Goal: Task Accomplishment & Management: Manage account settings

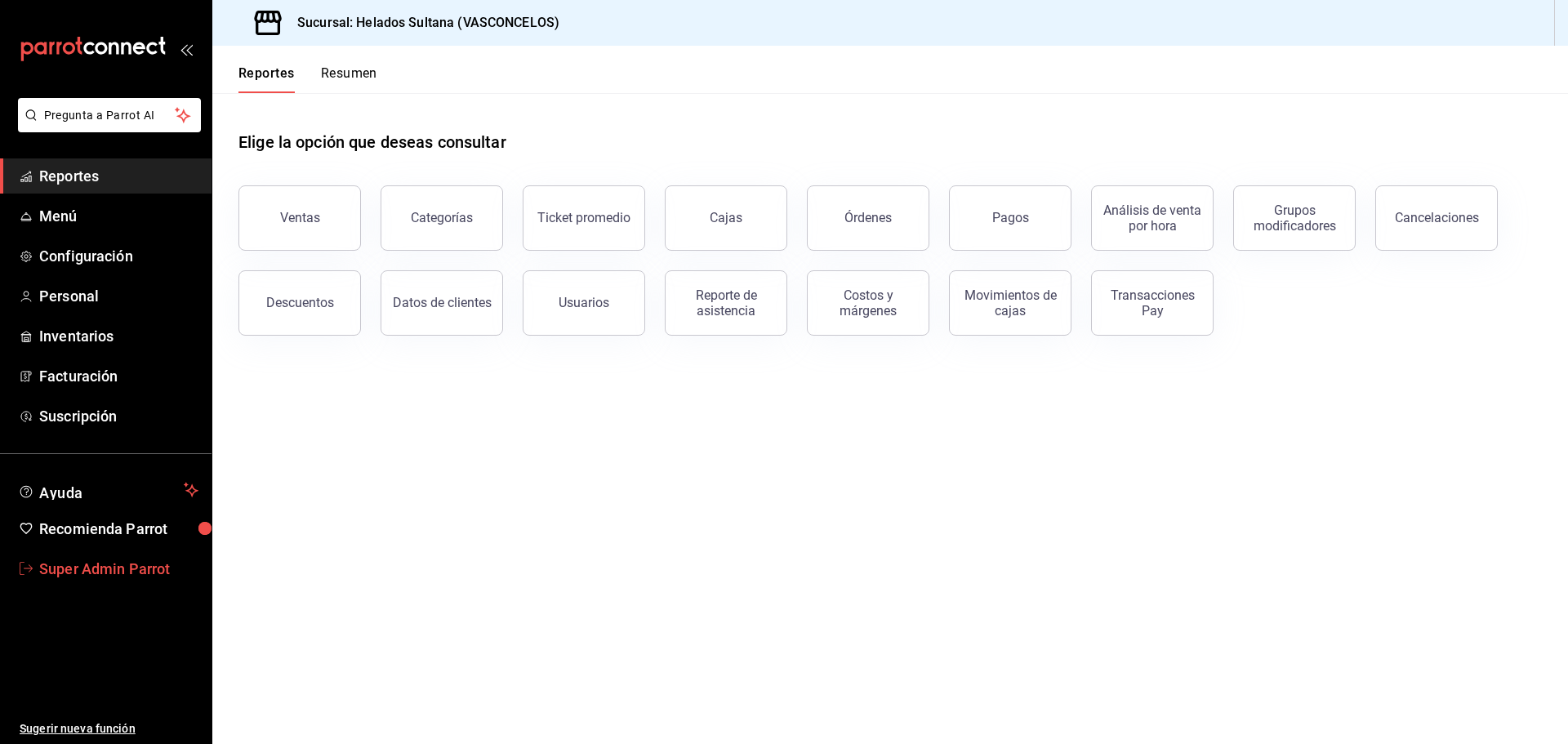
click at [95, 568] on span "Super Admin Parrot" at bounding box center [118, 569] width 159 height 22
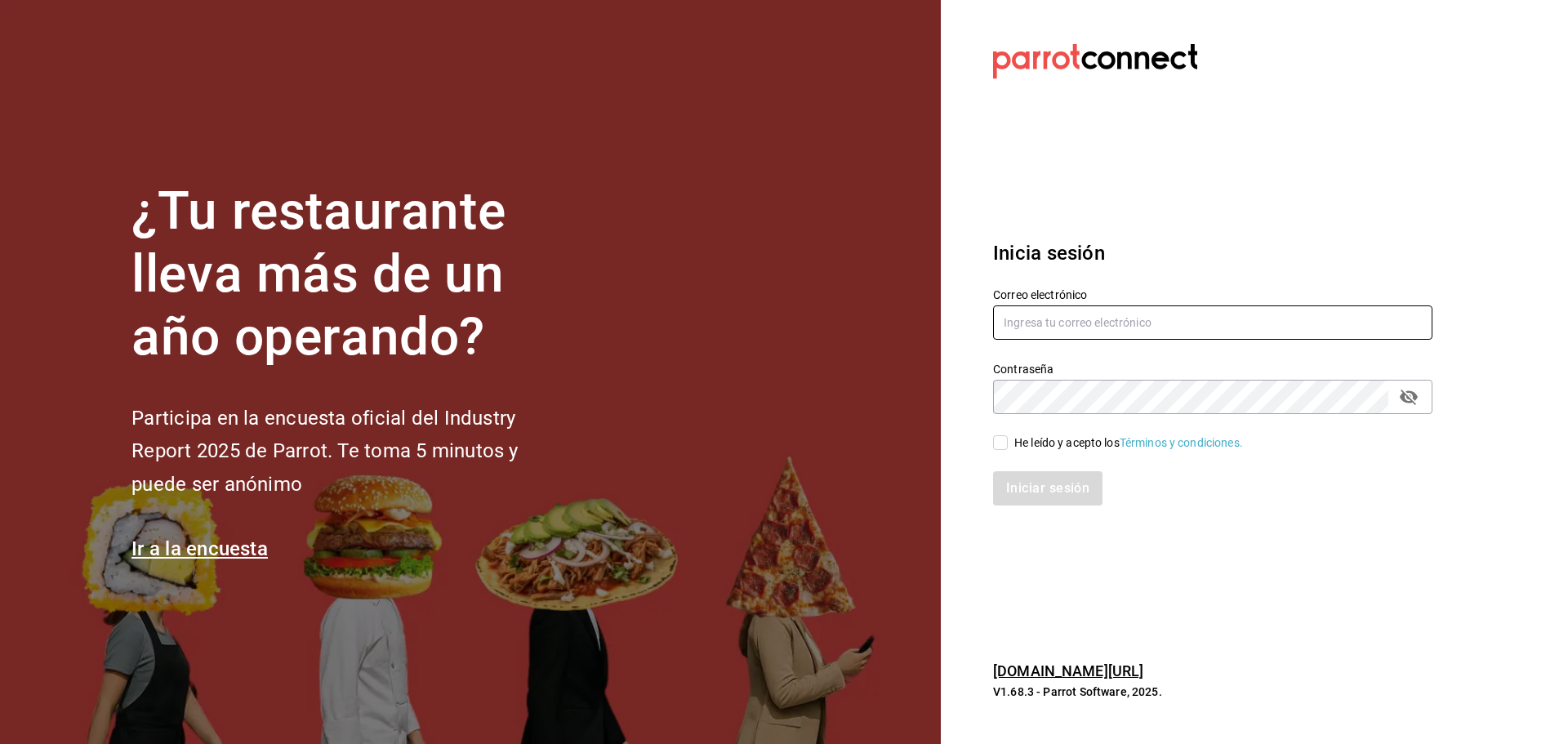
click at [1026, 326] on input "text" at bounding box center [1213, 322] width 440 height 34
paste input "napoli@monclova.com"
type input "napoli@monclova.com"
click at [1031, 378] on div "Contraseña Contraseña" at bounding box center [1213, 388] width 440 height 53
click at [1020, 444] on div "He leído y acepto los Términos y condiciones." at bounding box center [1129, 443] width 229 height 18
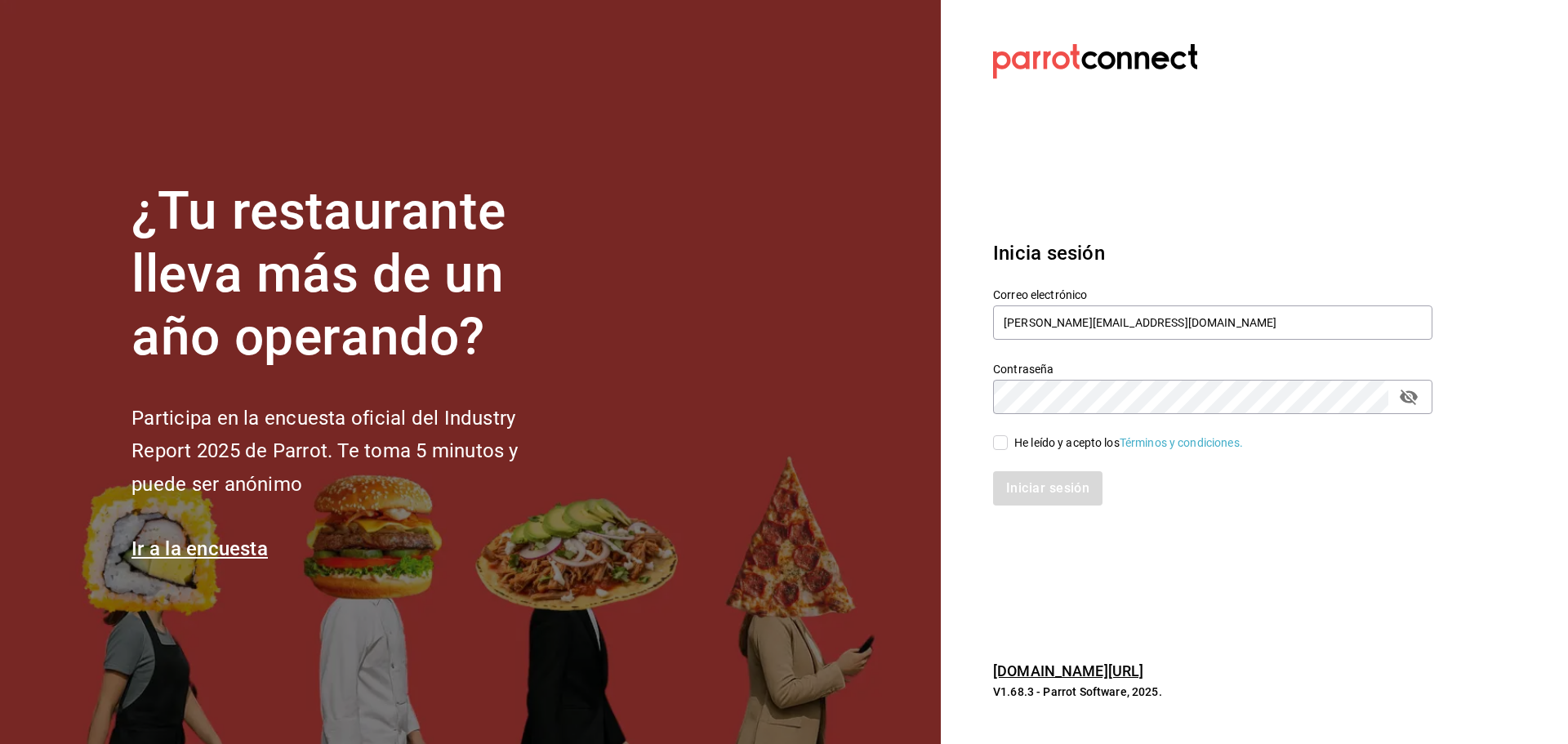
click at [1008, 444] on input "He leído y acepto los Términos y condiciones." at bounding box center [1001, 442] width 15 height 15
checkbox input "true"
click at [1021, 485] on button "Iniciar sesión" at bounding box center [1049, 487] width 111 height 34
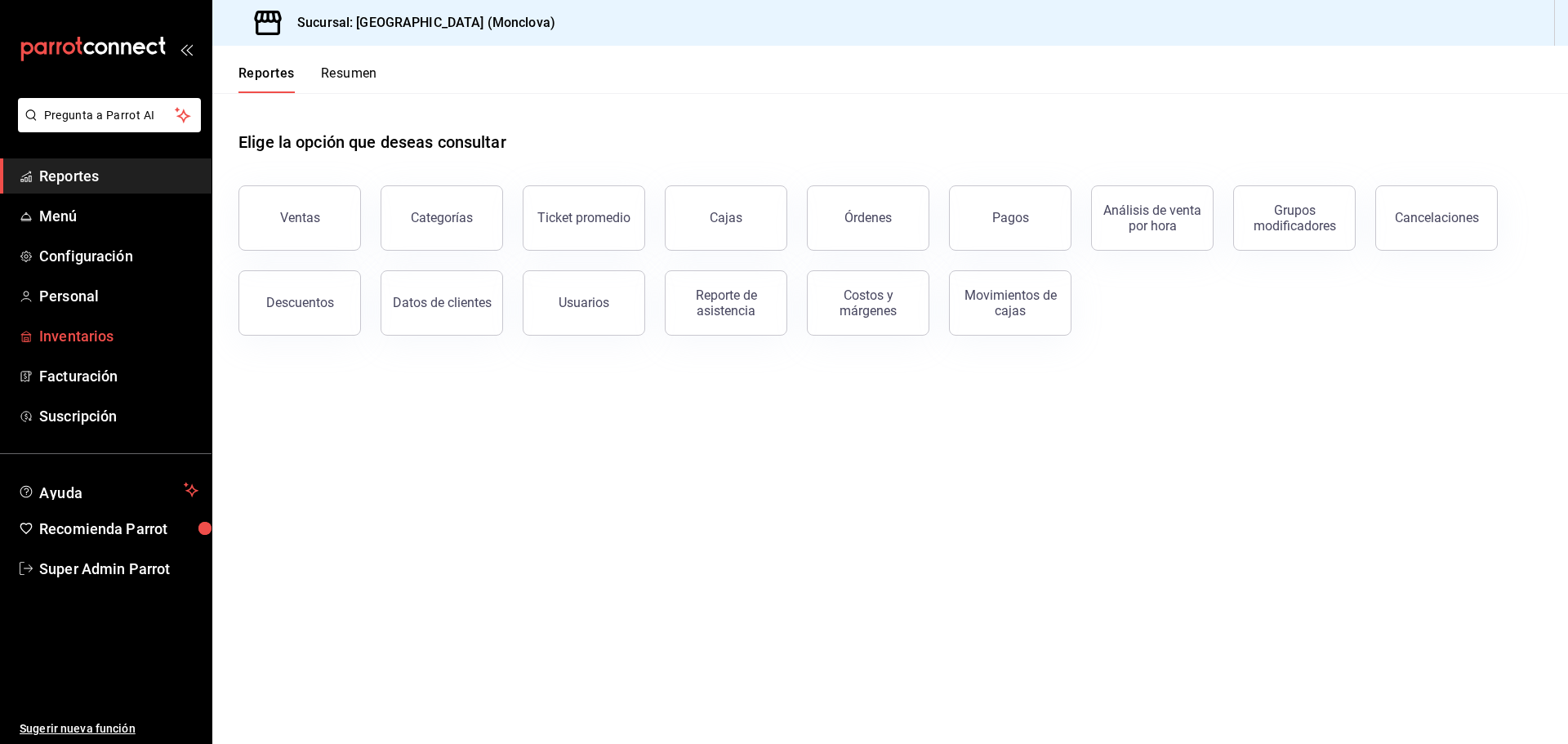
click at [109, 338] on span "Inventarios" at bounding box center [118, 336] width 159 height 22
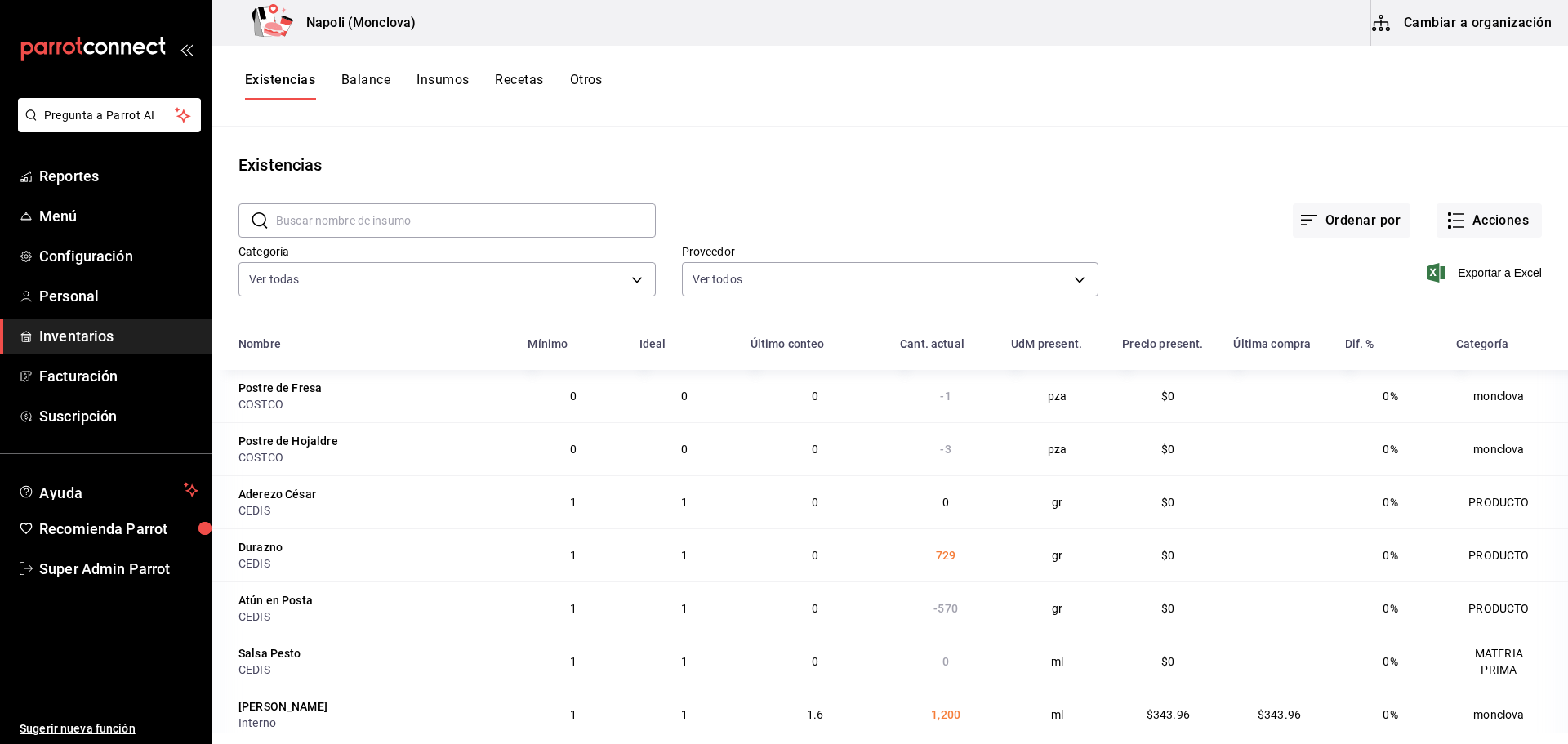
click at [442, 77] on button "Insumos" at bounding box center [442, 86] width 53 height 28
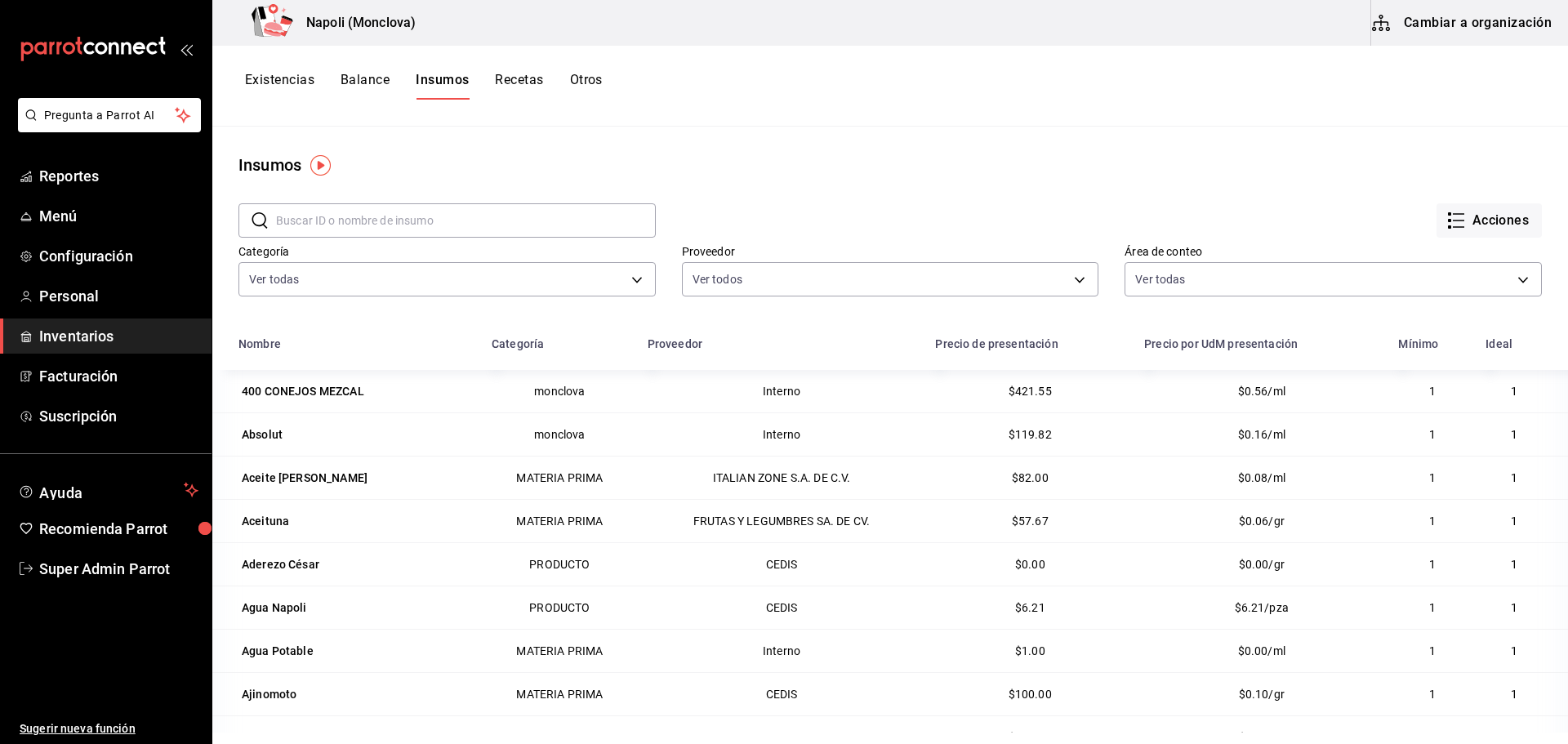
click at [457, 215] on input "text" at bounding box center [465, 220] width 380 height 32
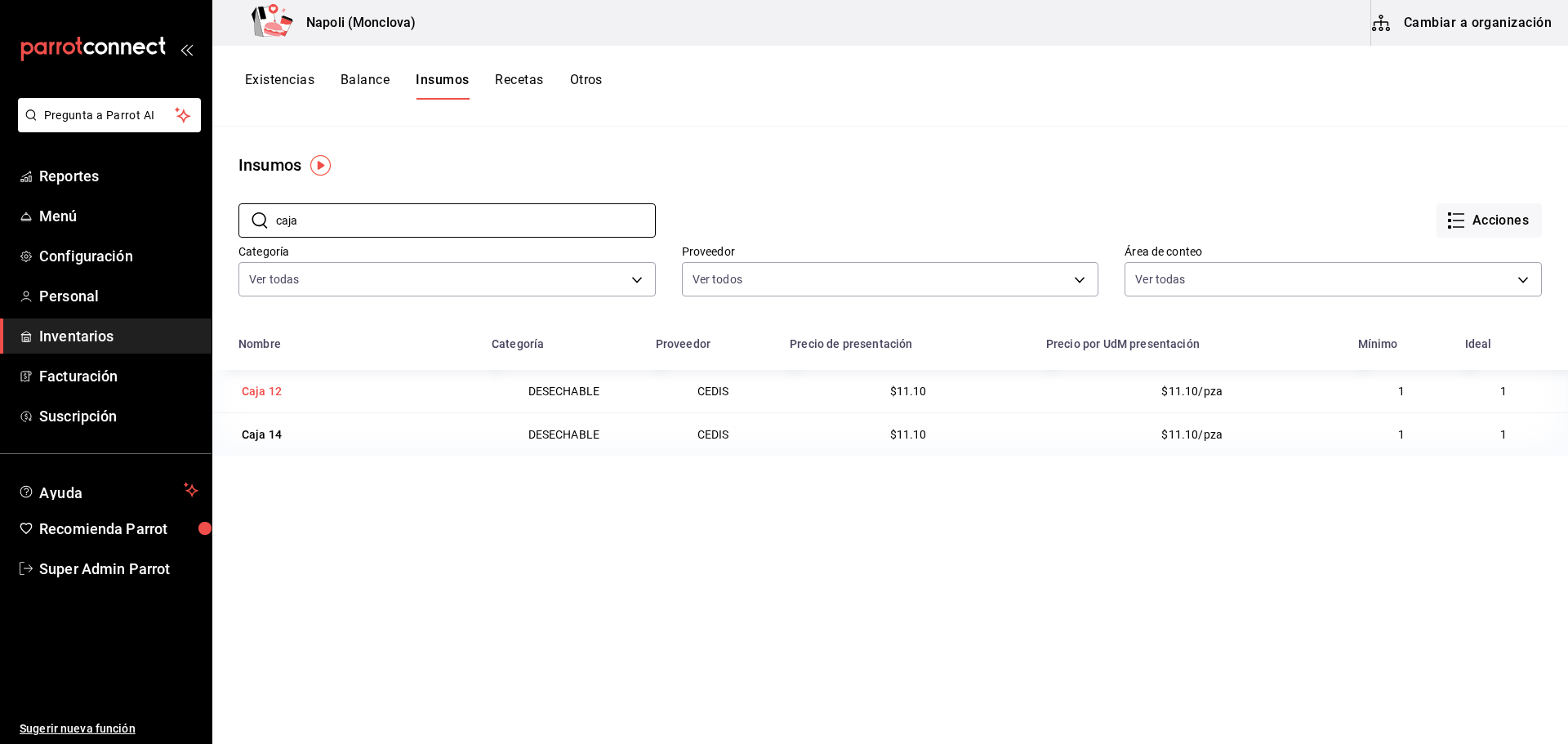
type input "caja"
click at [247, 387] on div "Caja 12" at bounding box center [261, 391] width 40 height 17
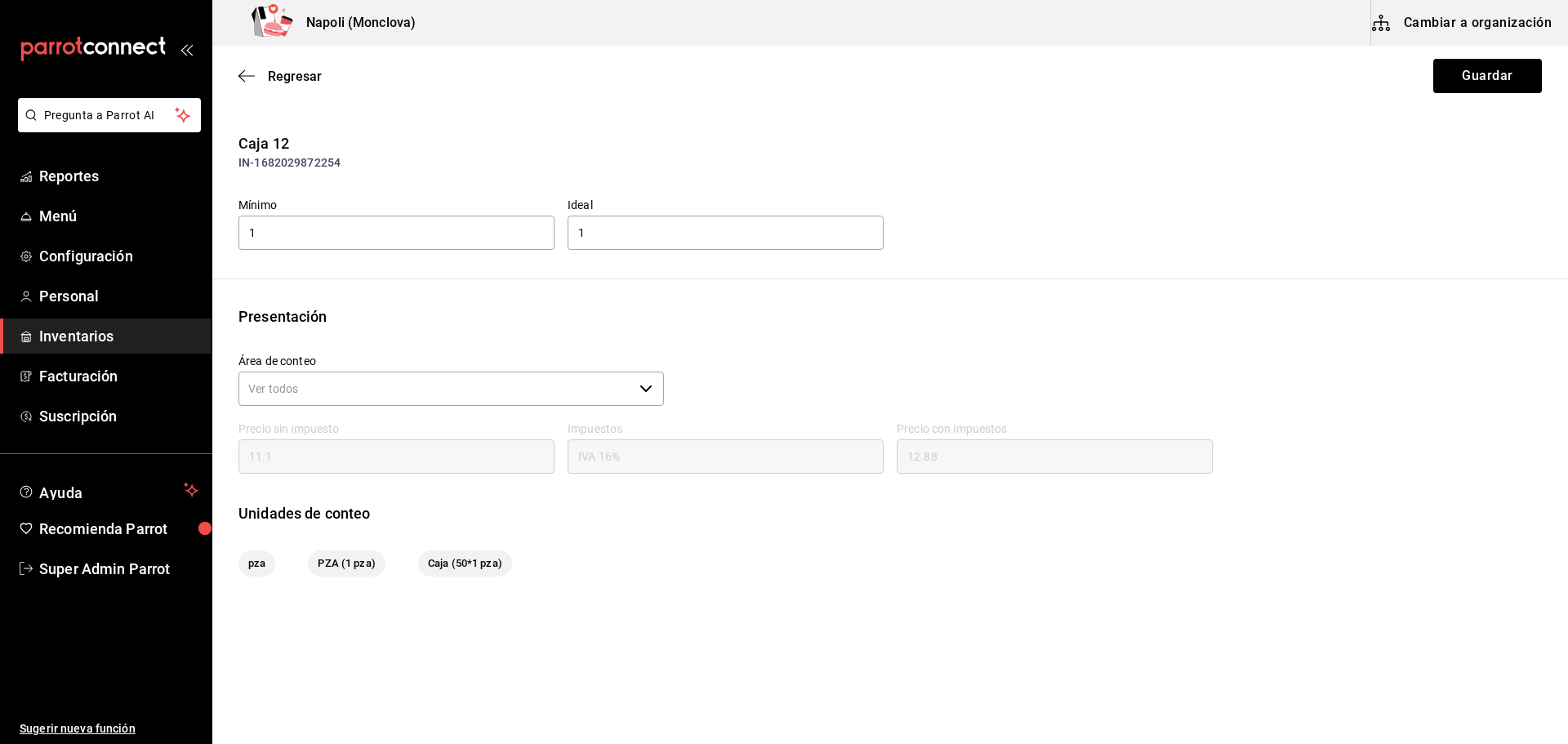
click at [240, 66] on div "Regresar Guardar" at bounding box center [890, 76] width 1356 height 60
click at [243, 75] on icon "button" at bounding box center [247, 76] width 17 height 15
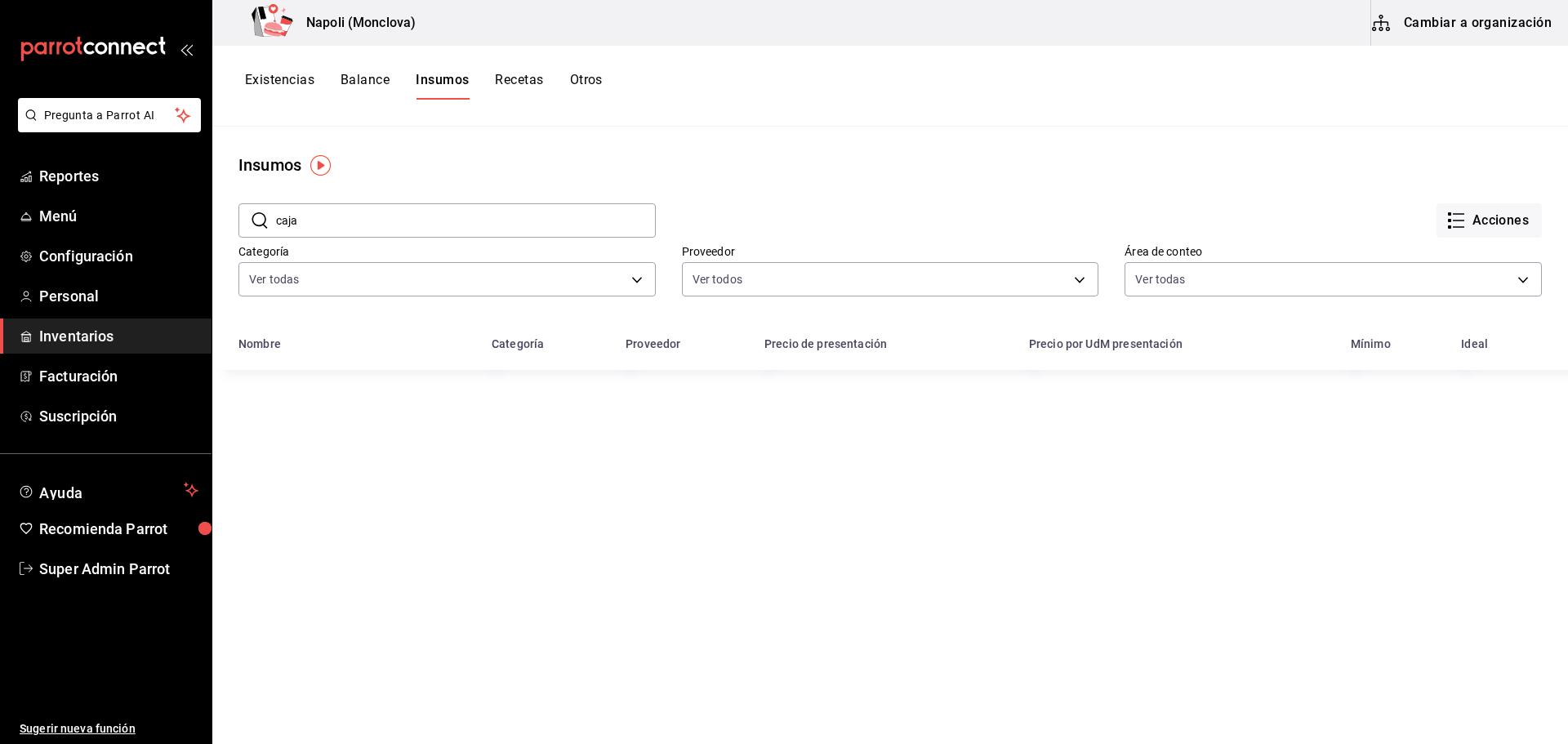
click at [274, 78] on button "Existencias" at bounding box center [279, 86] width 69 height 28
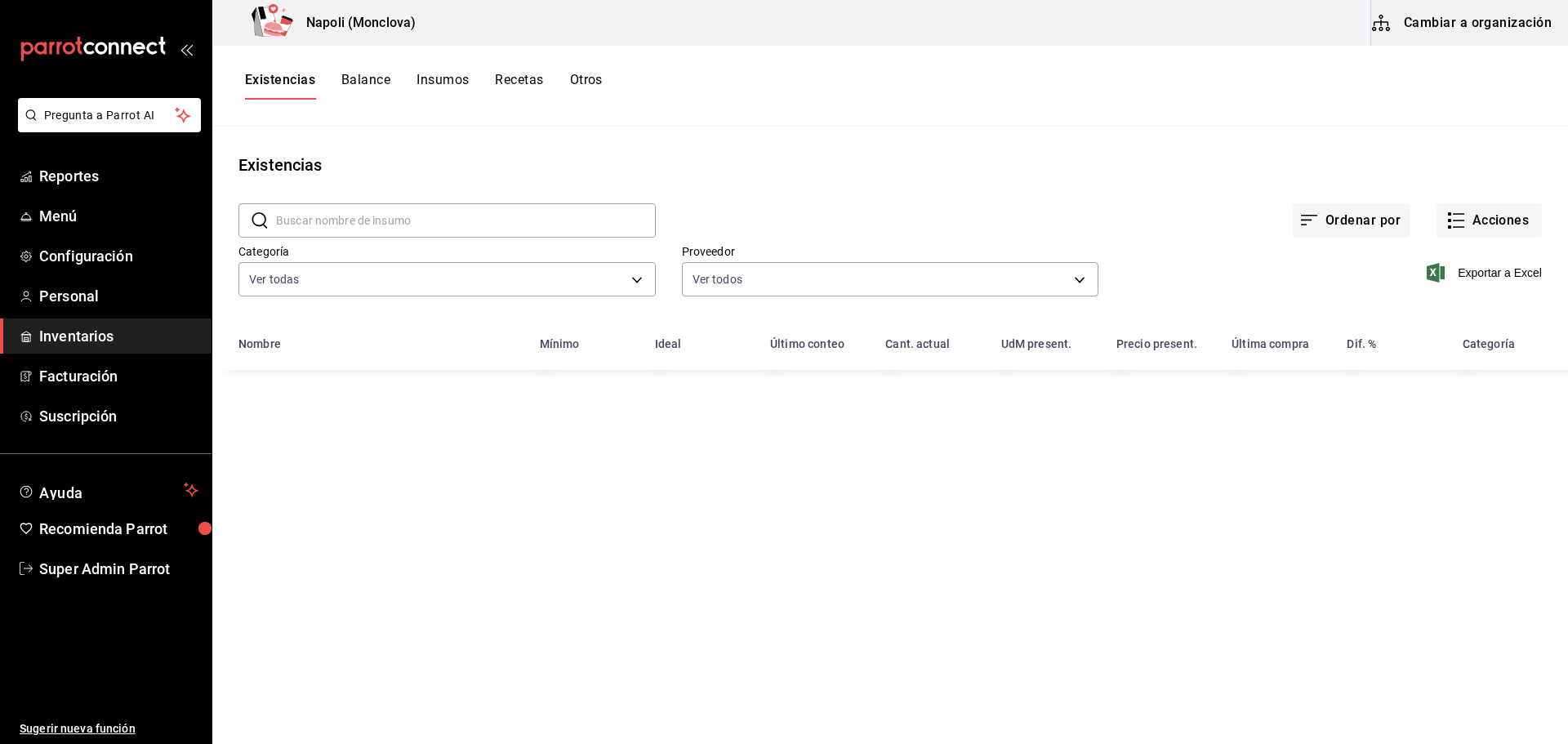
click at [371, 228] on input "text" at bounding box center [465, 220] width 380 height 32
type input "caja"
click at [512, 77] on button "Recetas" at bounding box center [519, 86] width 48 height 28
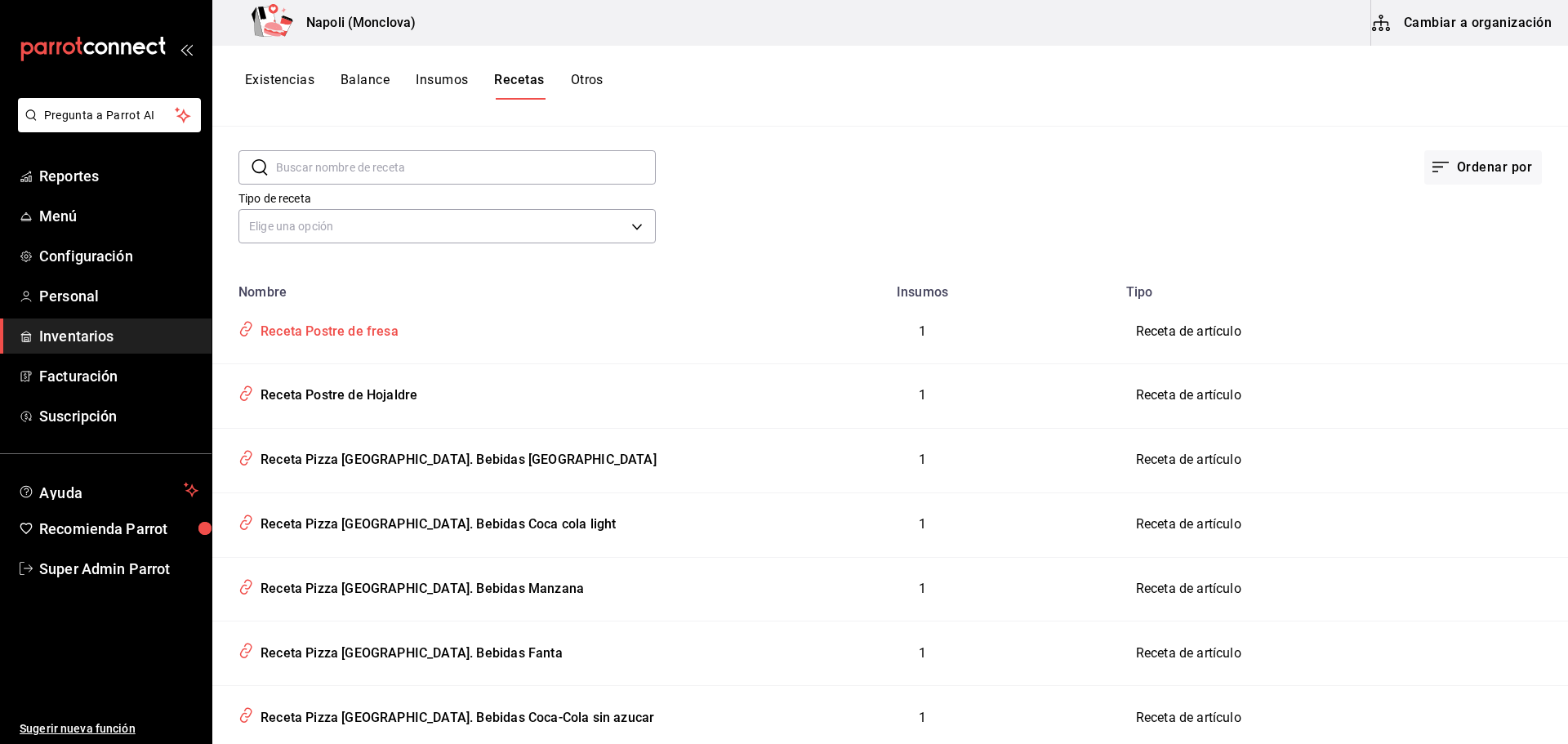
scroll to position [81, 0]
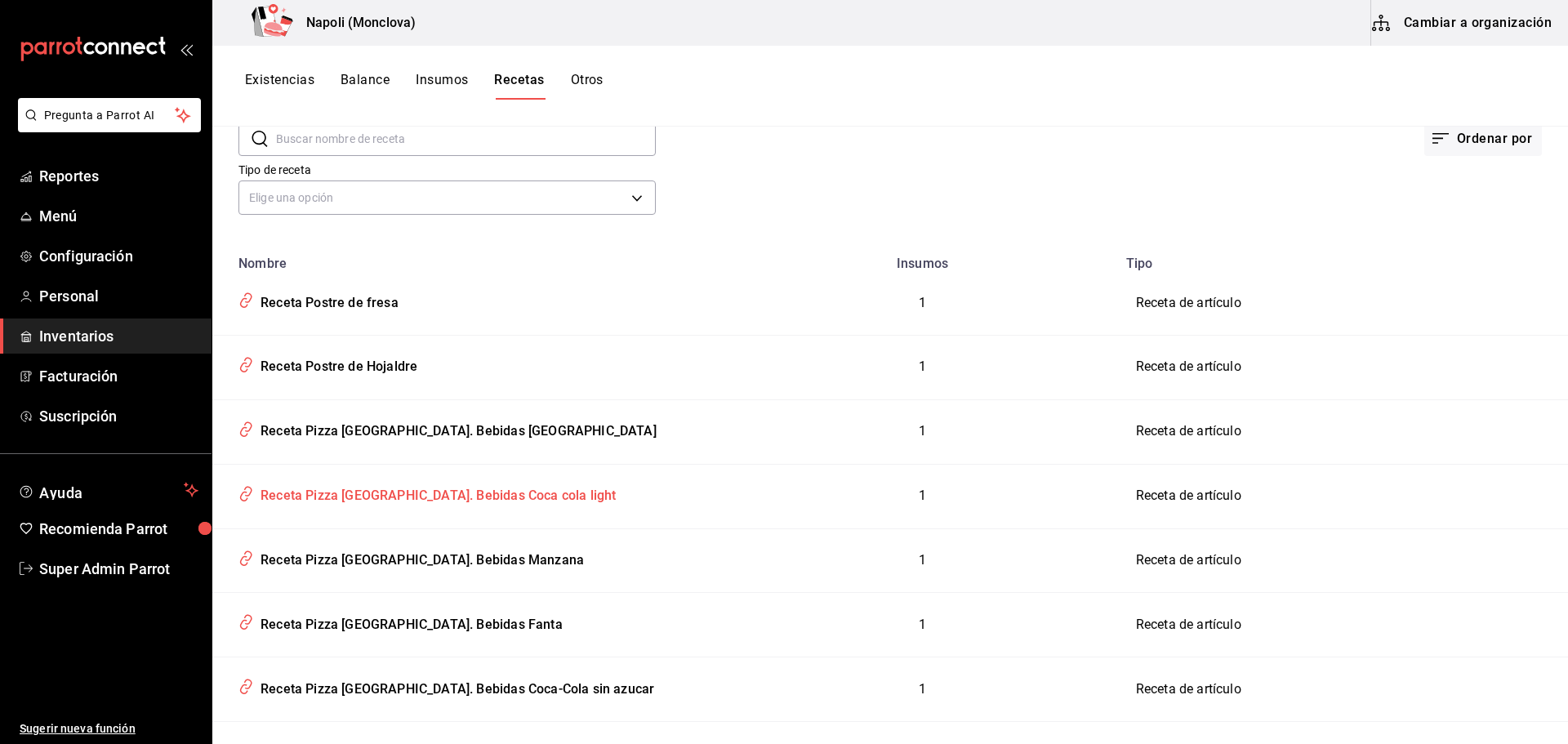
click at [378, 493] on div "Receta Pizza [GEOGRAPHIC_DATA]. Bebidas Coca cola light" at bounding box center [435, 492] width 362 height 25
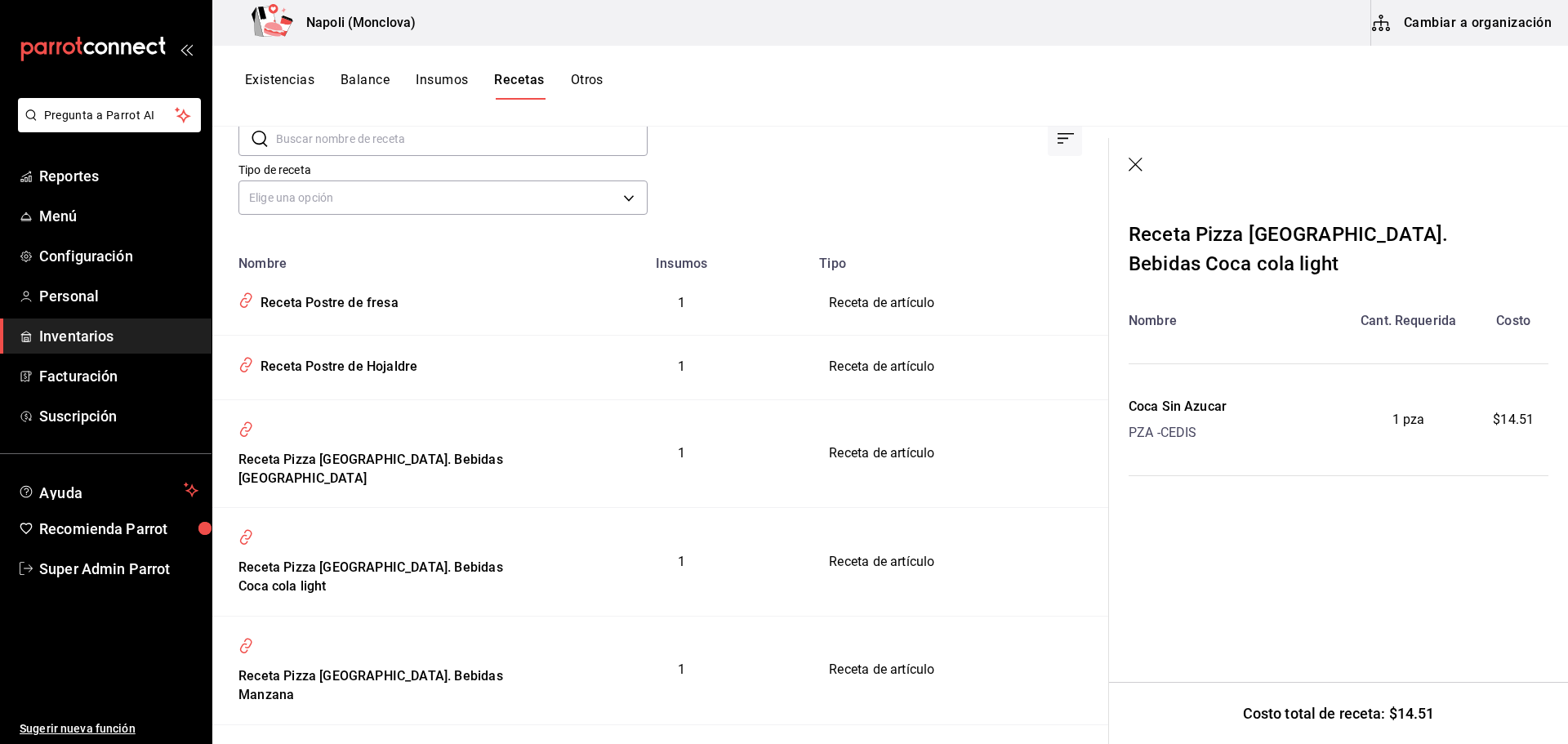
click at [587, 81] on button "Otros" at bounding box center [586, 86] width 32 height 28
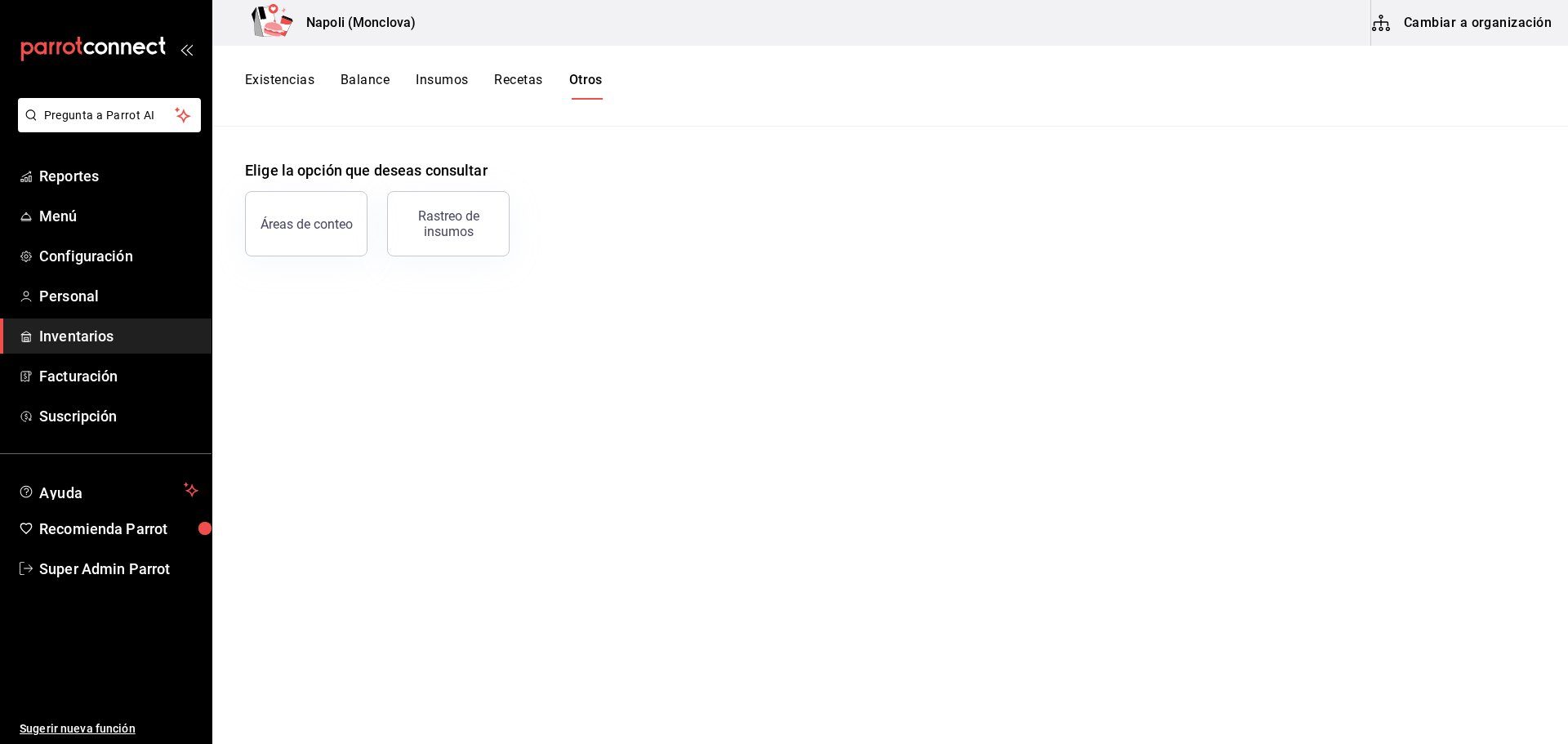
click at [260, 76] on button "Existencias" at bounding box center [279, 86] width 69 height 28
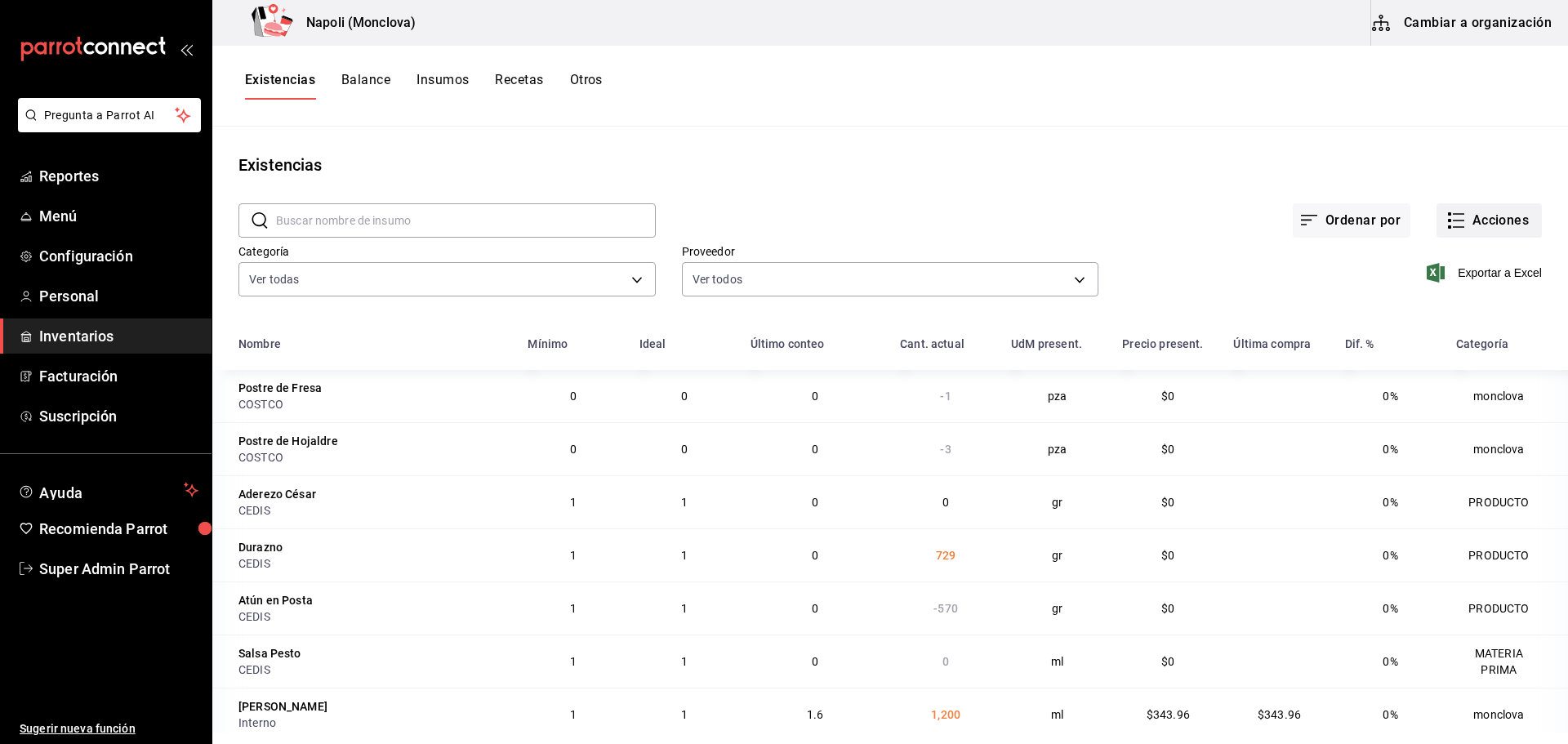
click at [1475, 221] on button "Acciones" at bounding box center [1490, 220] width 105 height 34
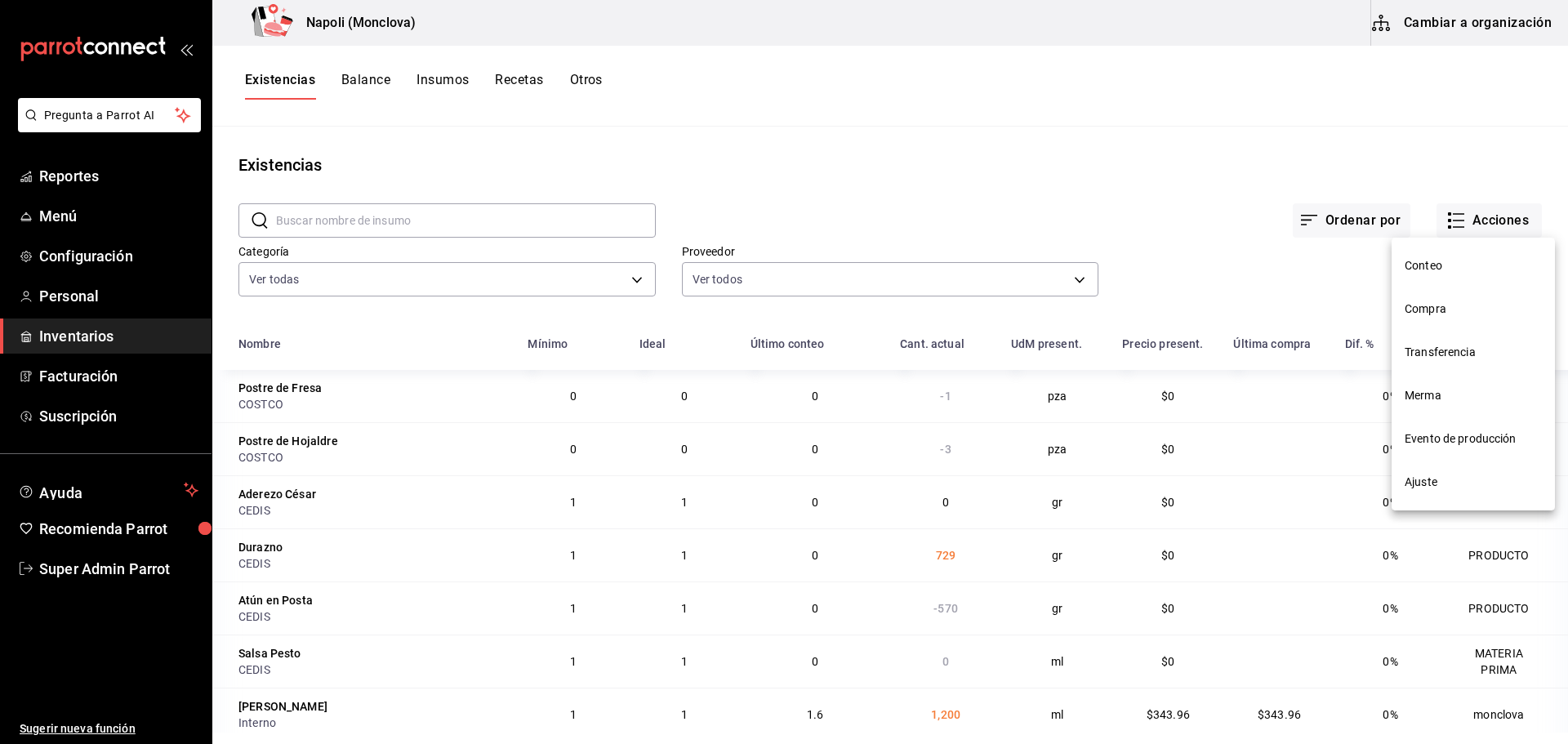
click at [814, 169] on div at bounding box center [784, 372] width 1568 height 744
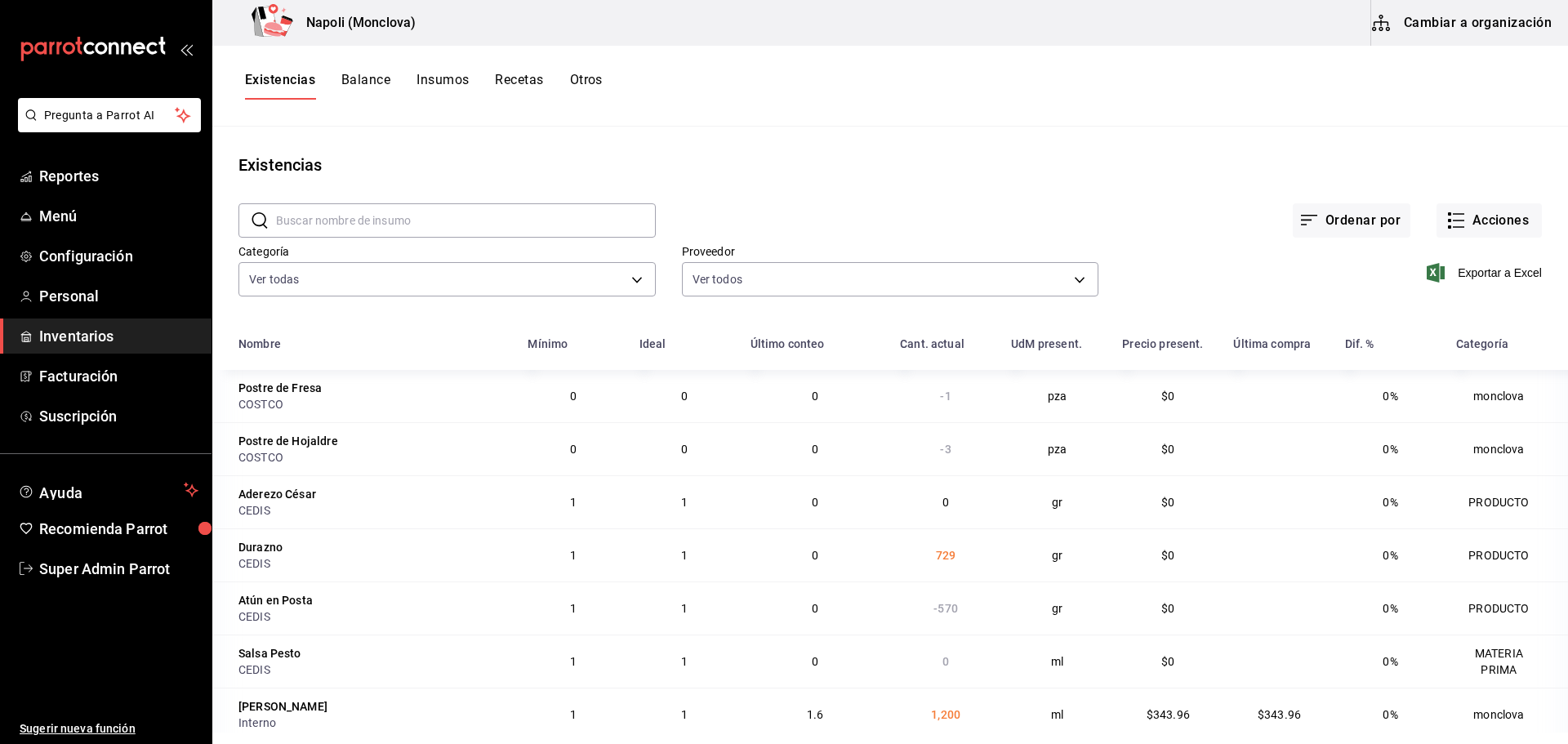
click at [477, 223] on input "text" at bounding box center [465, 220] width 380 height 32
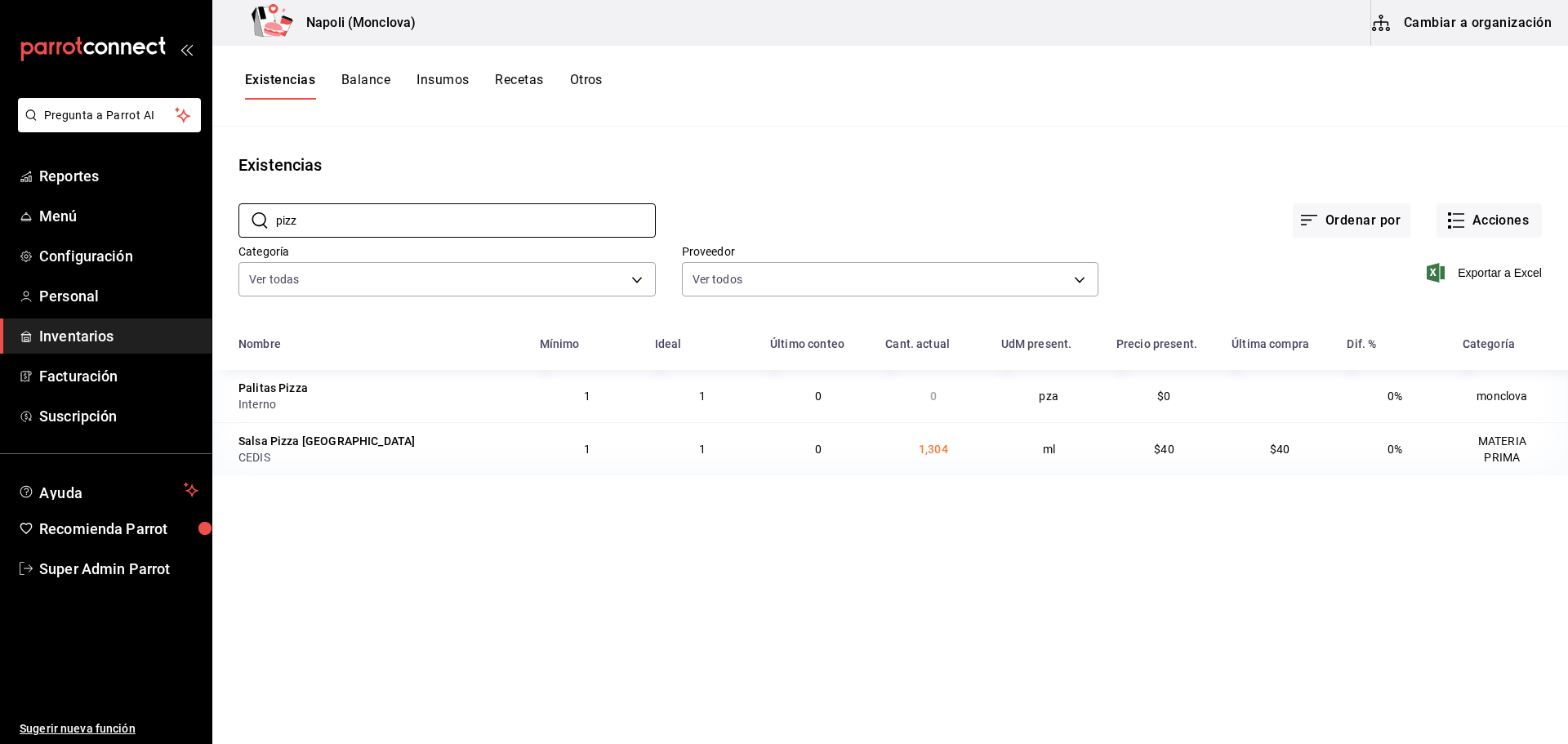
type input "pizz"
click at [447, 79] on button "Insumos" at bounding box center [442, 86] width 53 height 28
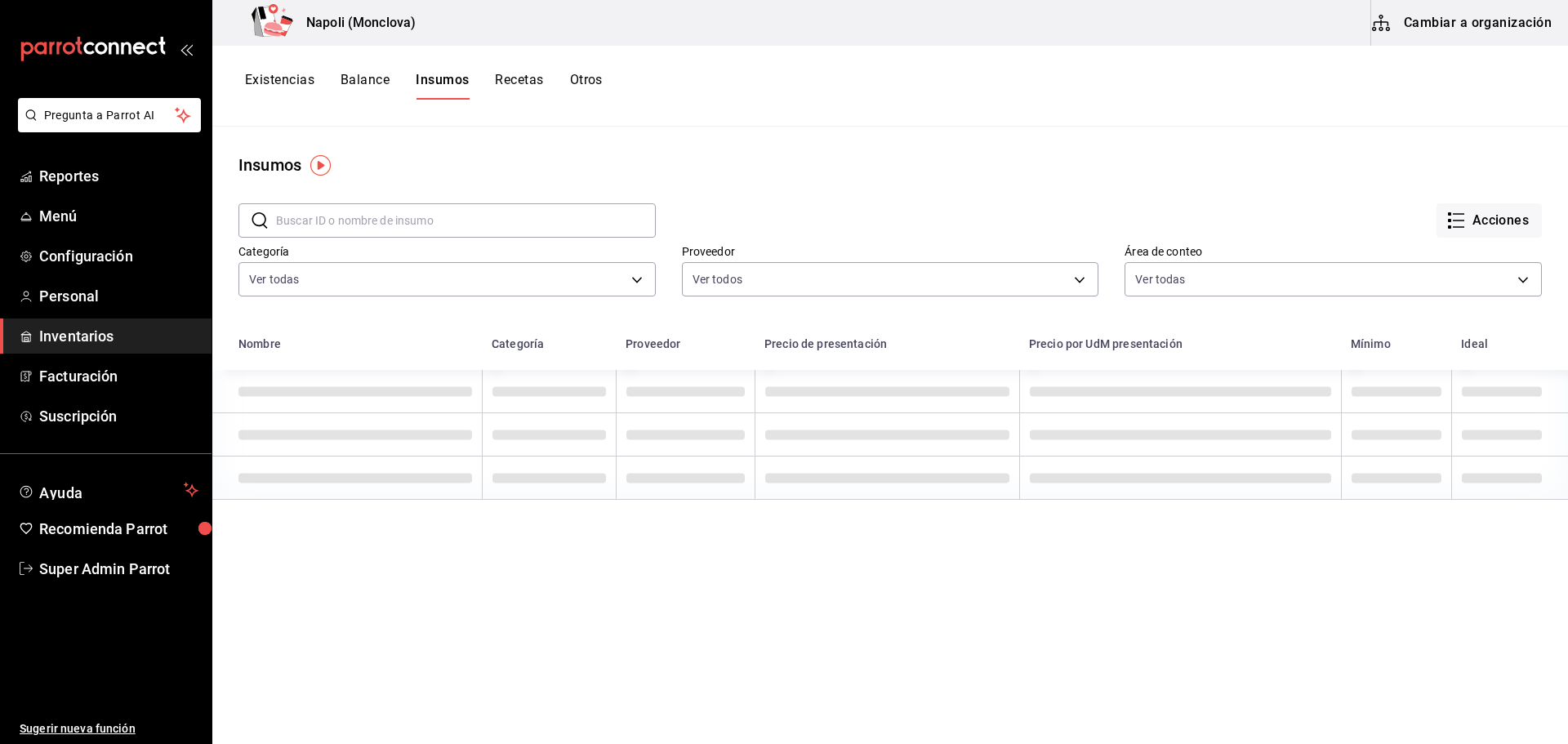
click at [515, 81] on button "Recetas" at bounding box center [519, 86] width 48 height 28
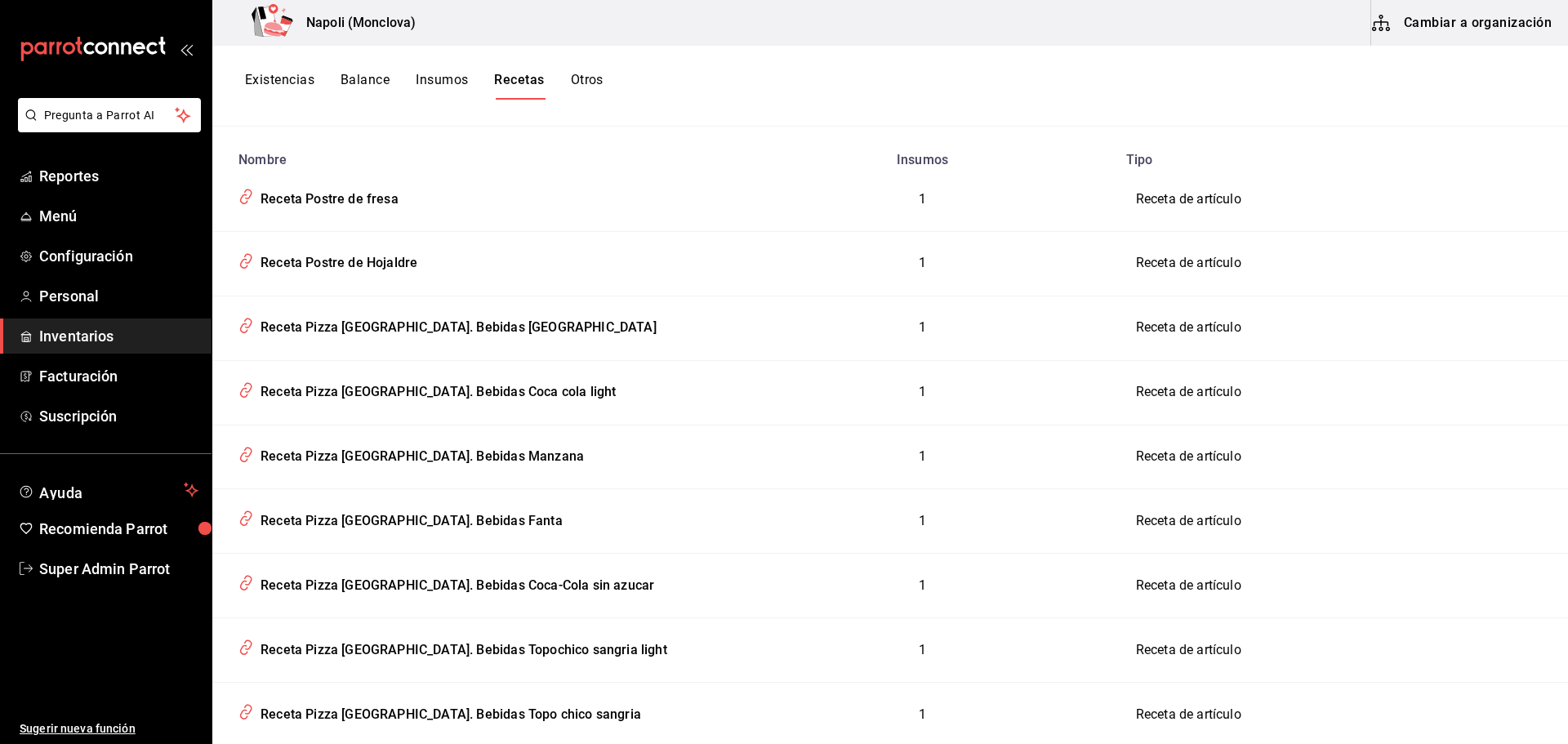
scroll to position [81, 0]
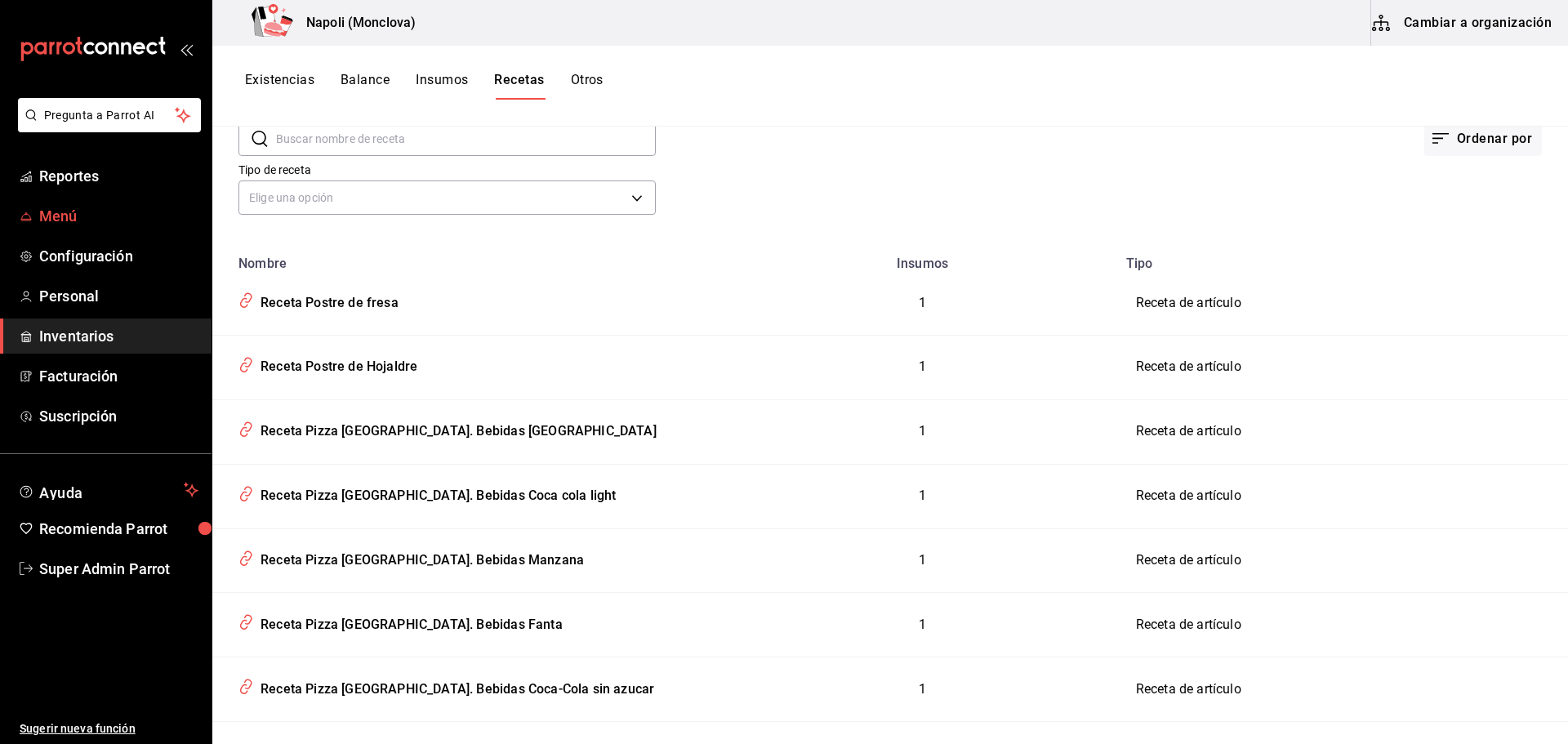
click at [76, 217] on span "Menú" at bounding box center [118, 216] width 159 height 22
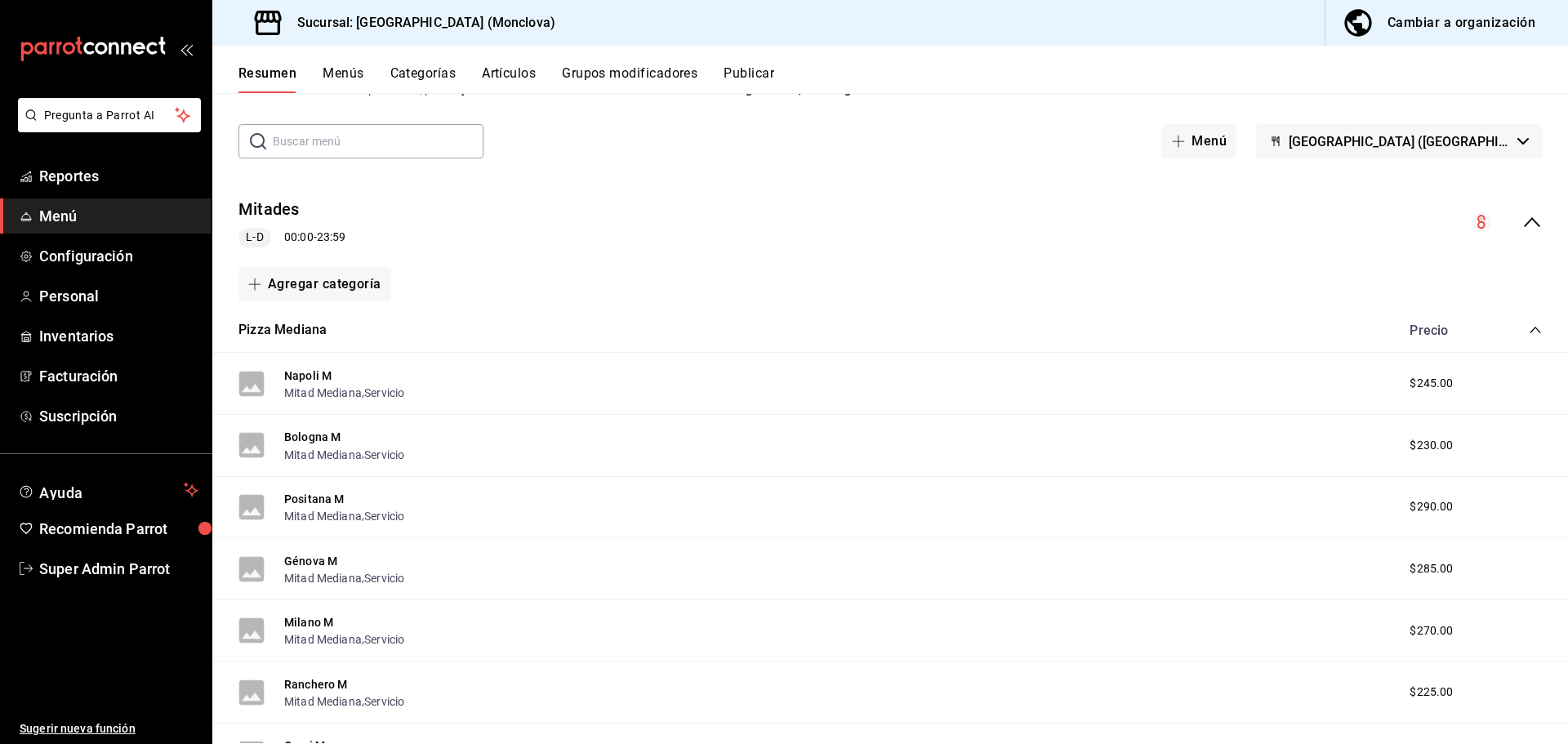
scroll to position [81, 0]
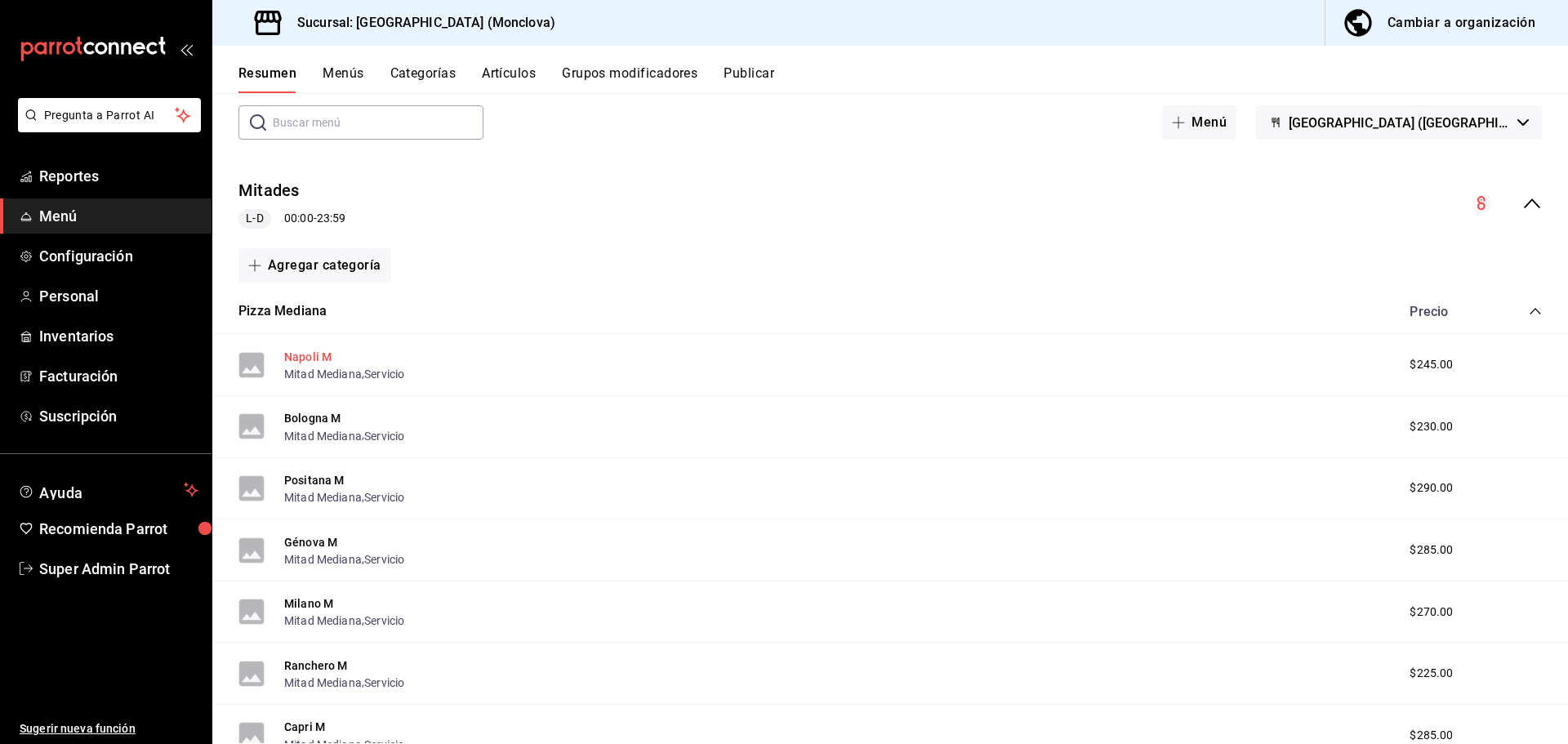
click at [304, 351] on button "Napoli M" at bounding box center [308, 357] width 47 height 17
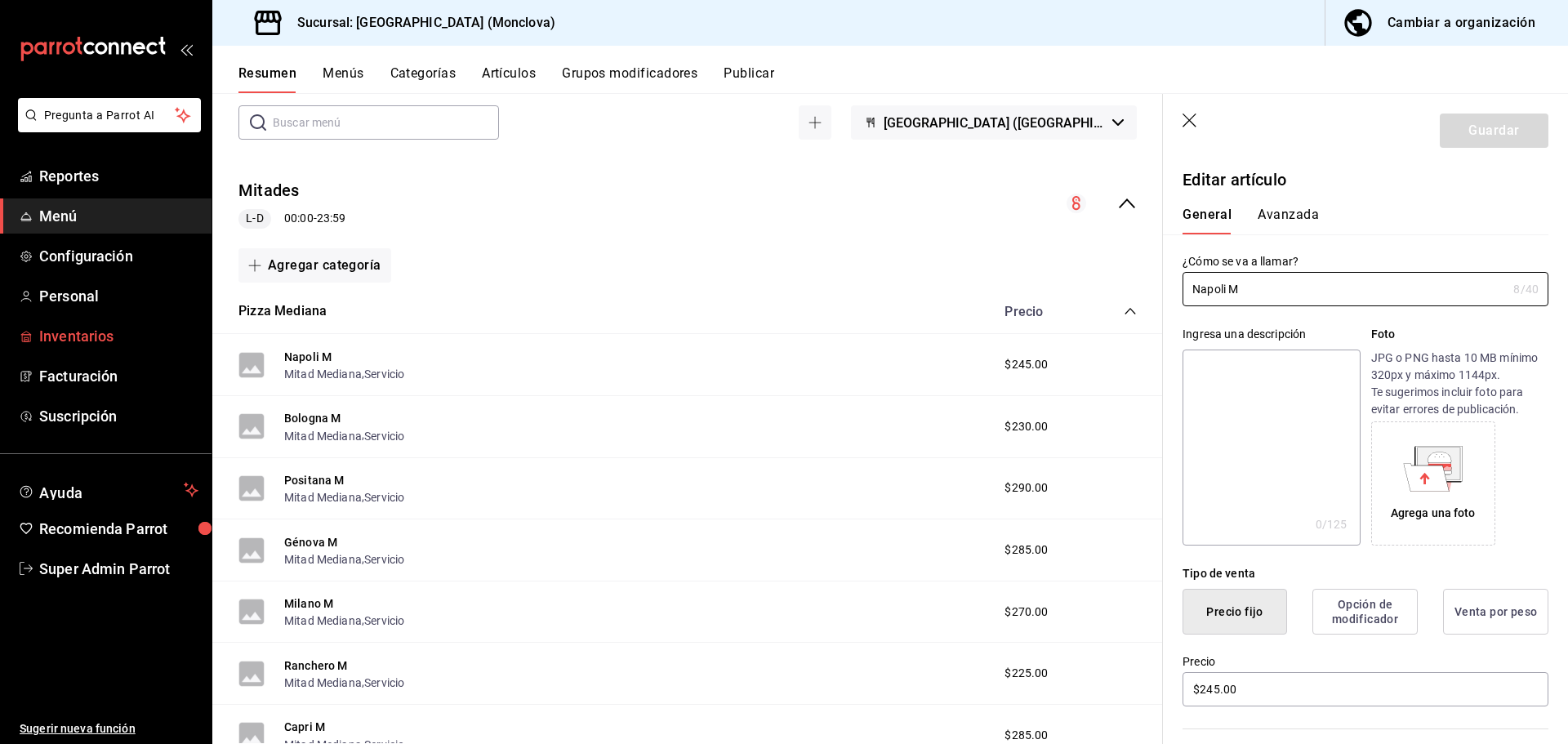
click at [92, 332] on span "Inventarios" at bounding box center [118, 336] width 159 height 22
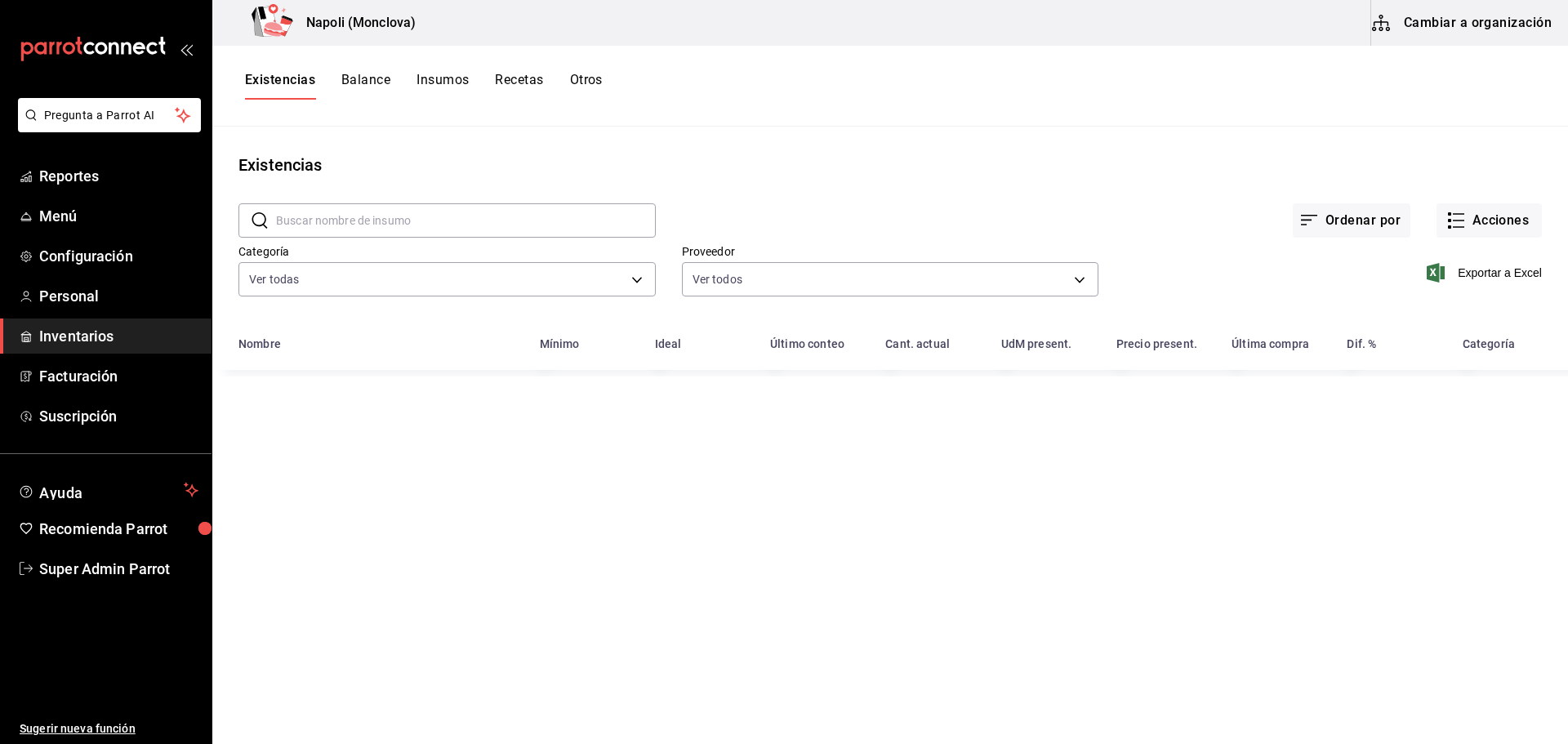
click at [511, 81] on button "Recetas" at bounding box center [519, 86] width 48 height 28
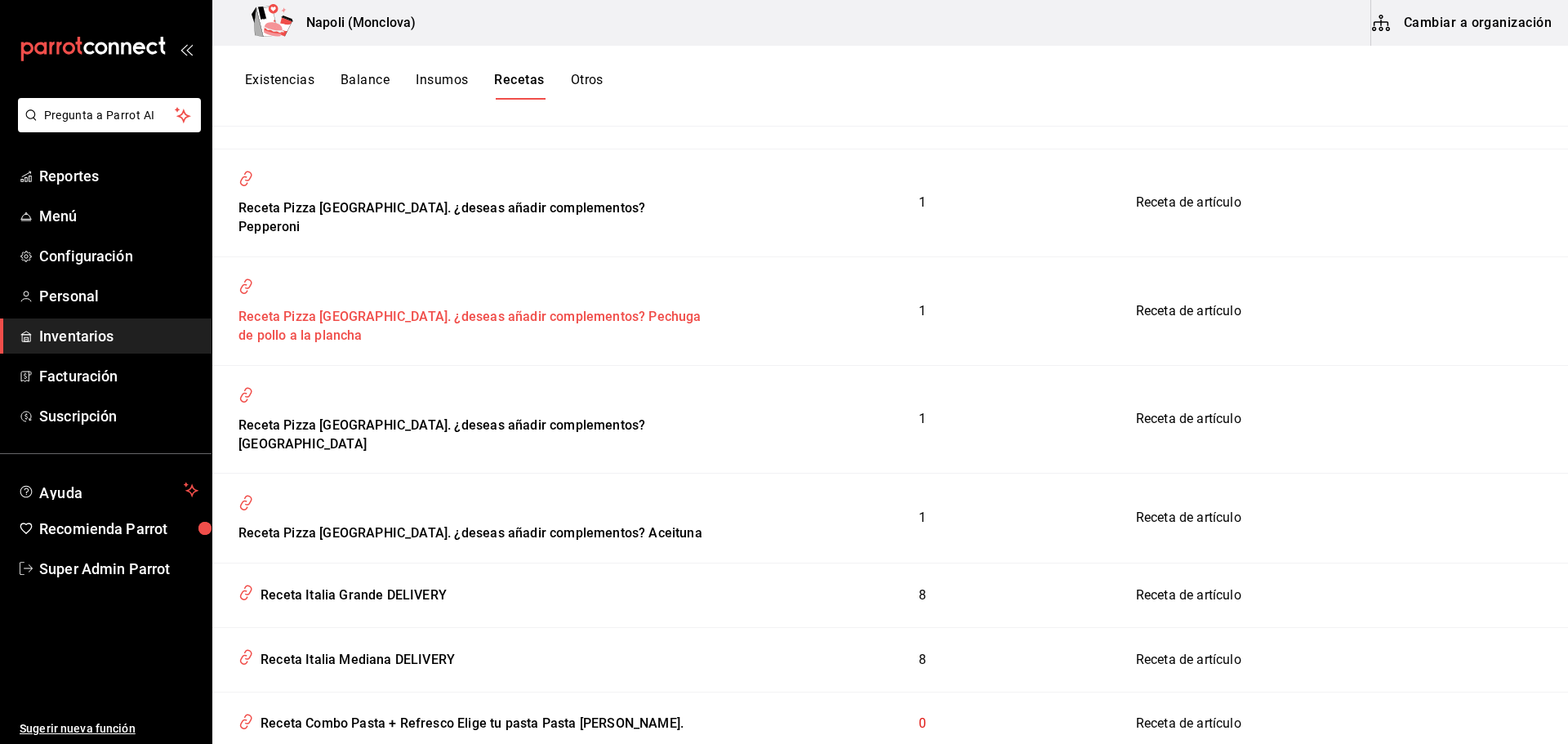
scroll to position [1633, 0]
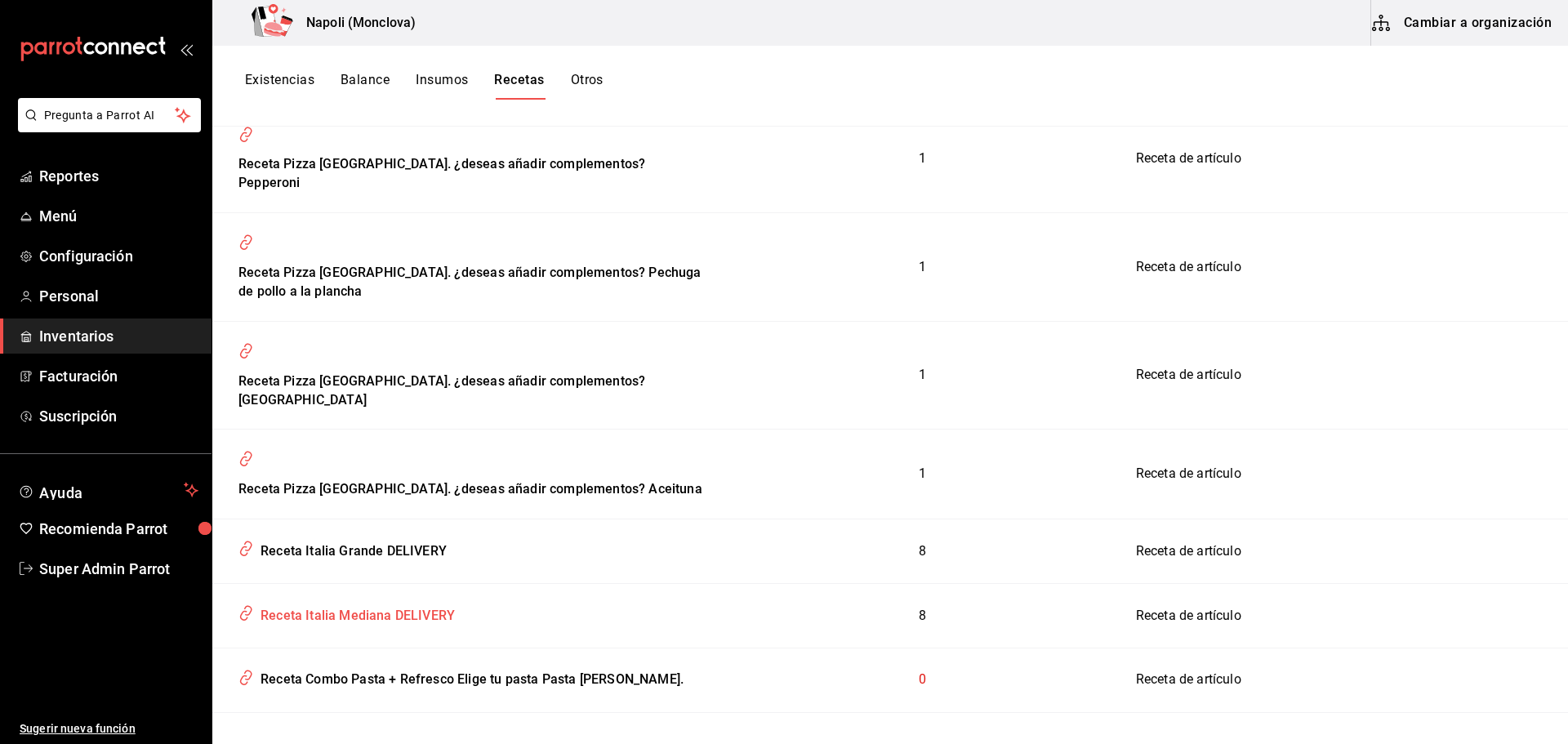
click at [311, 600] on div "Receta Italia Mediana DELIVERY" at bounding box center [355, 612] width 201 height 25
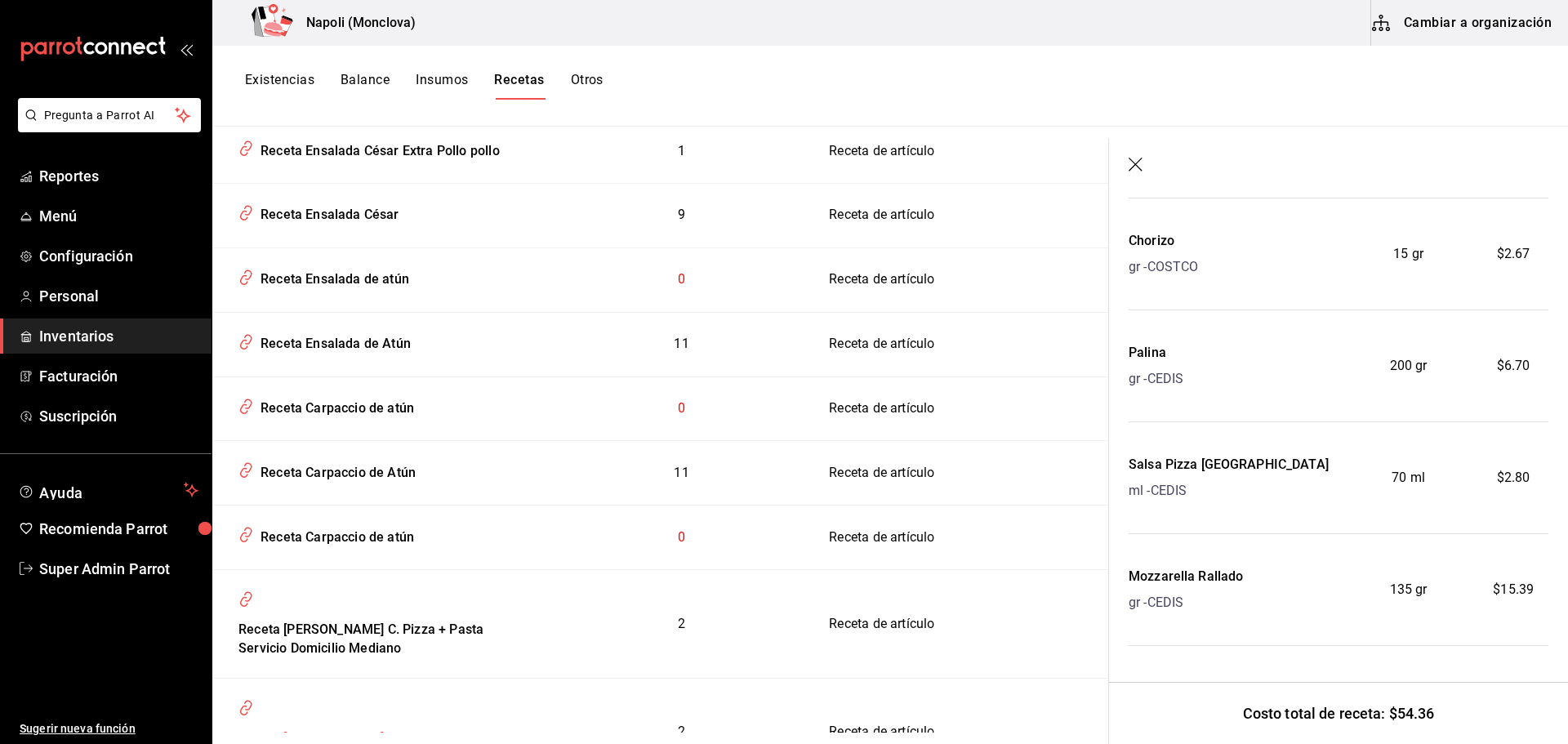
scroll to position [3429, 0]
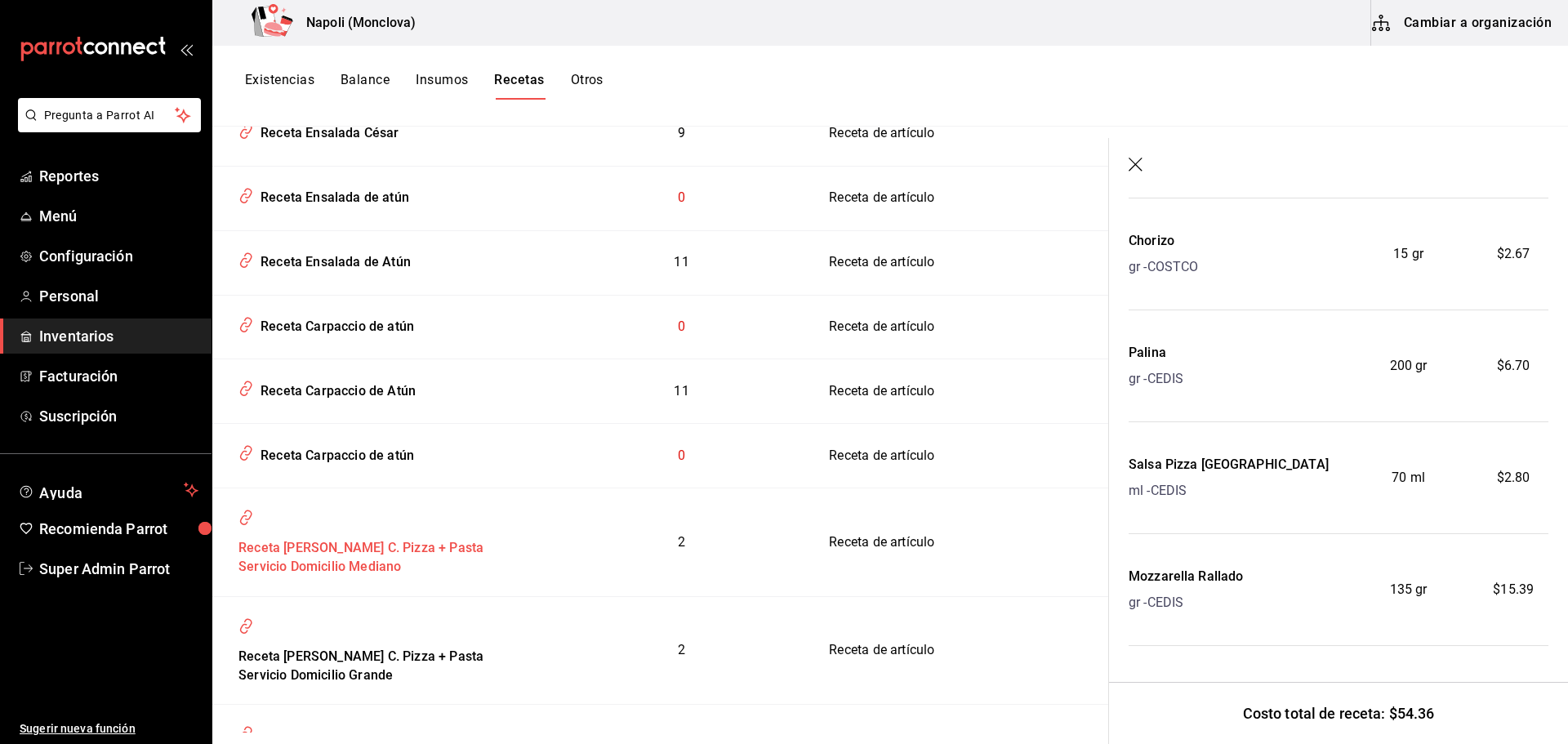
click at [314, 533] on div "Receta [PERSON_NAME] C. Pizza + Pasta Servicio Domicilio Mediano" at bounding box center [382, 555] width 302 height 44
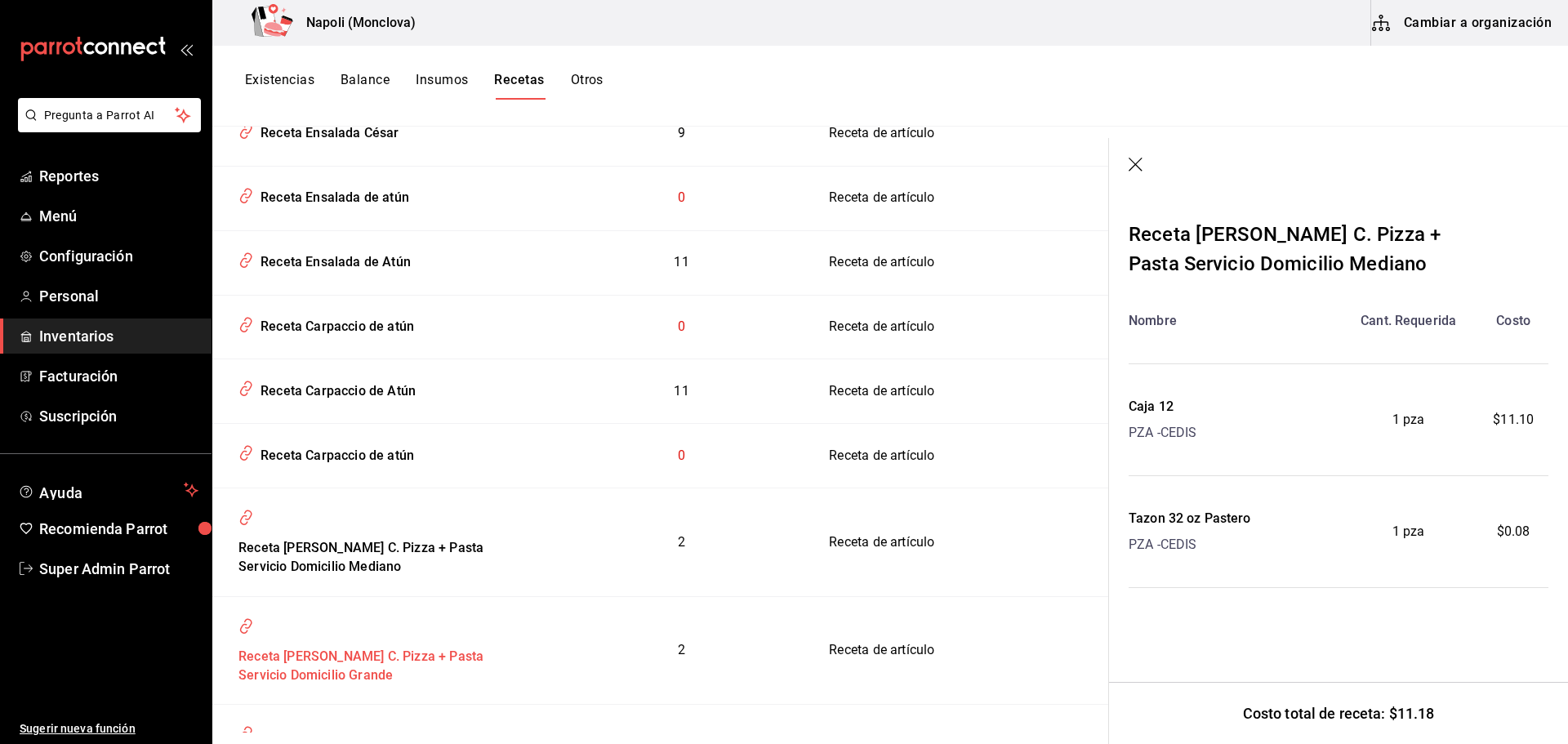
click at [349, 641] on div "Receta [PERSON_NAME] C. Pizza + Pasta Servicio Domicilio Grande" at bounding box center [382, 663] width 302 height 44
click at [379, 641] on div "Receta [PERSON_NAME] C. Pizza + Pasta Servicio Domicilio Grande" at bounding box center [382, 663] width 302 height 44
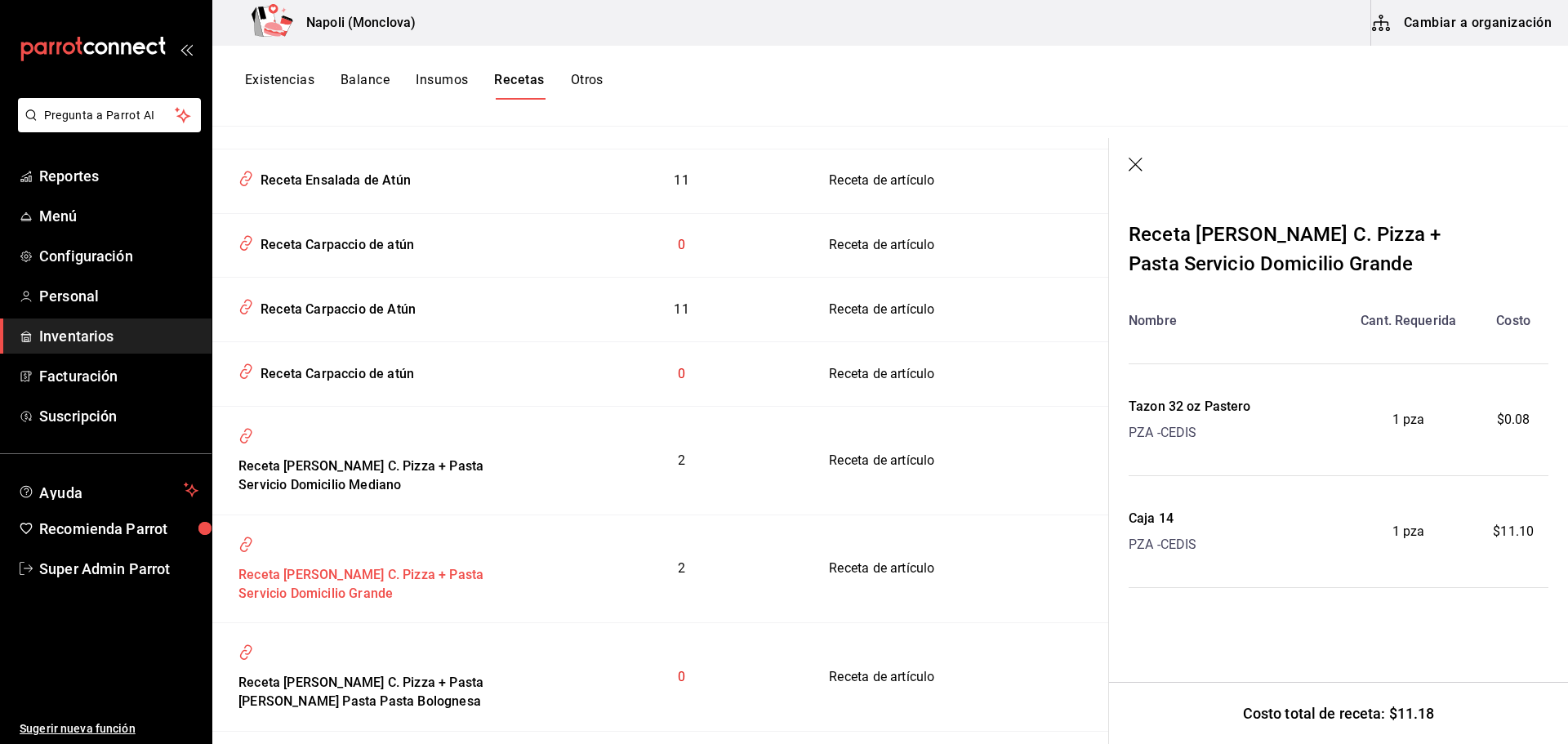
scroll to position [3593, 0]
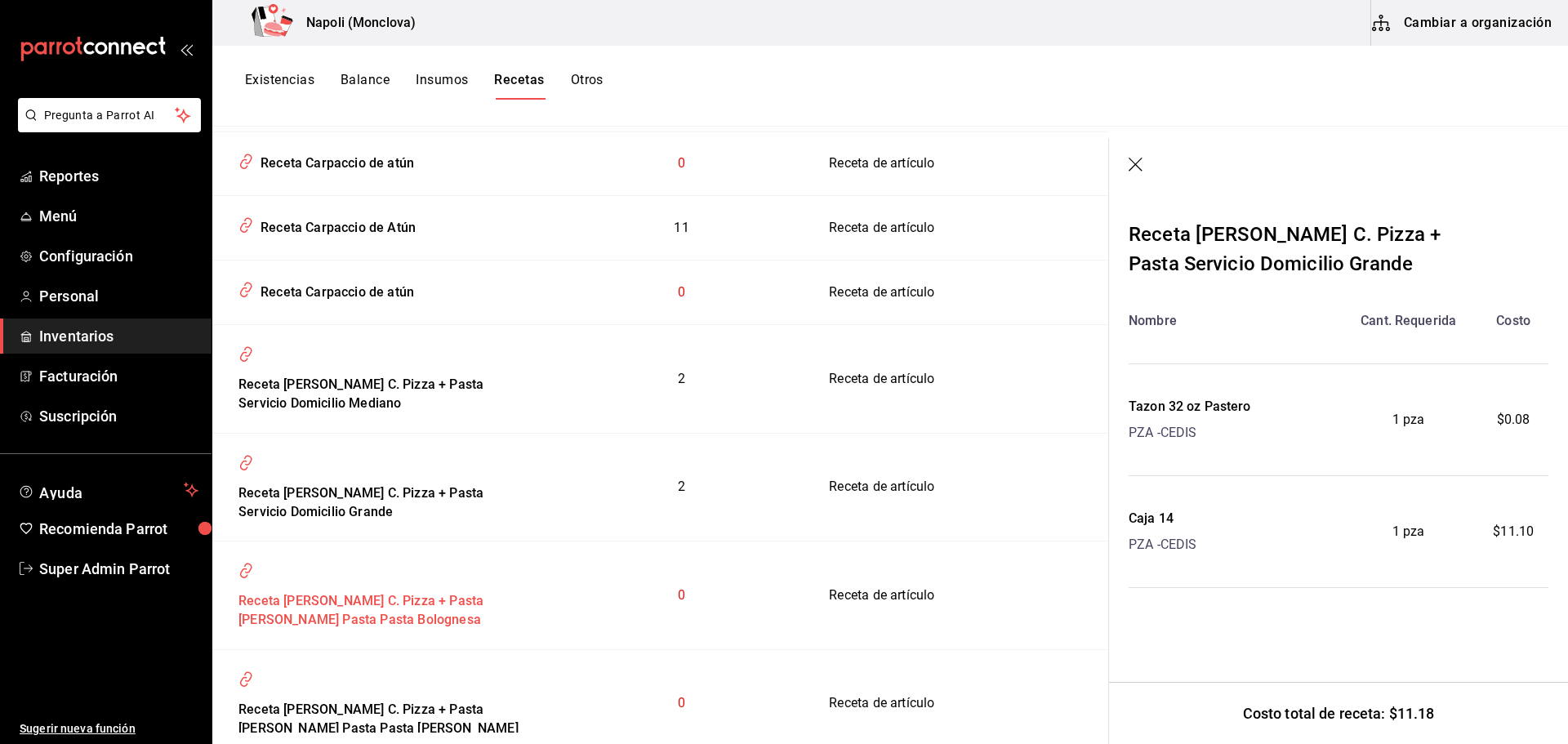
click at [298, 585] on div "Receta [PERSON_NAME] C. Pizza + Pasta [PERSON_NAME] Pasta Pasta Bolognesa" at bounding box center [382, 607] width 302 height 44
click at [1130, 159] on icon "button" at bounding box center [1137, 166] width 17 height 17
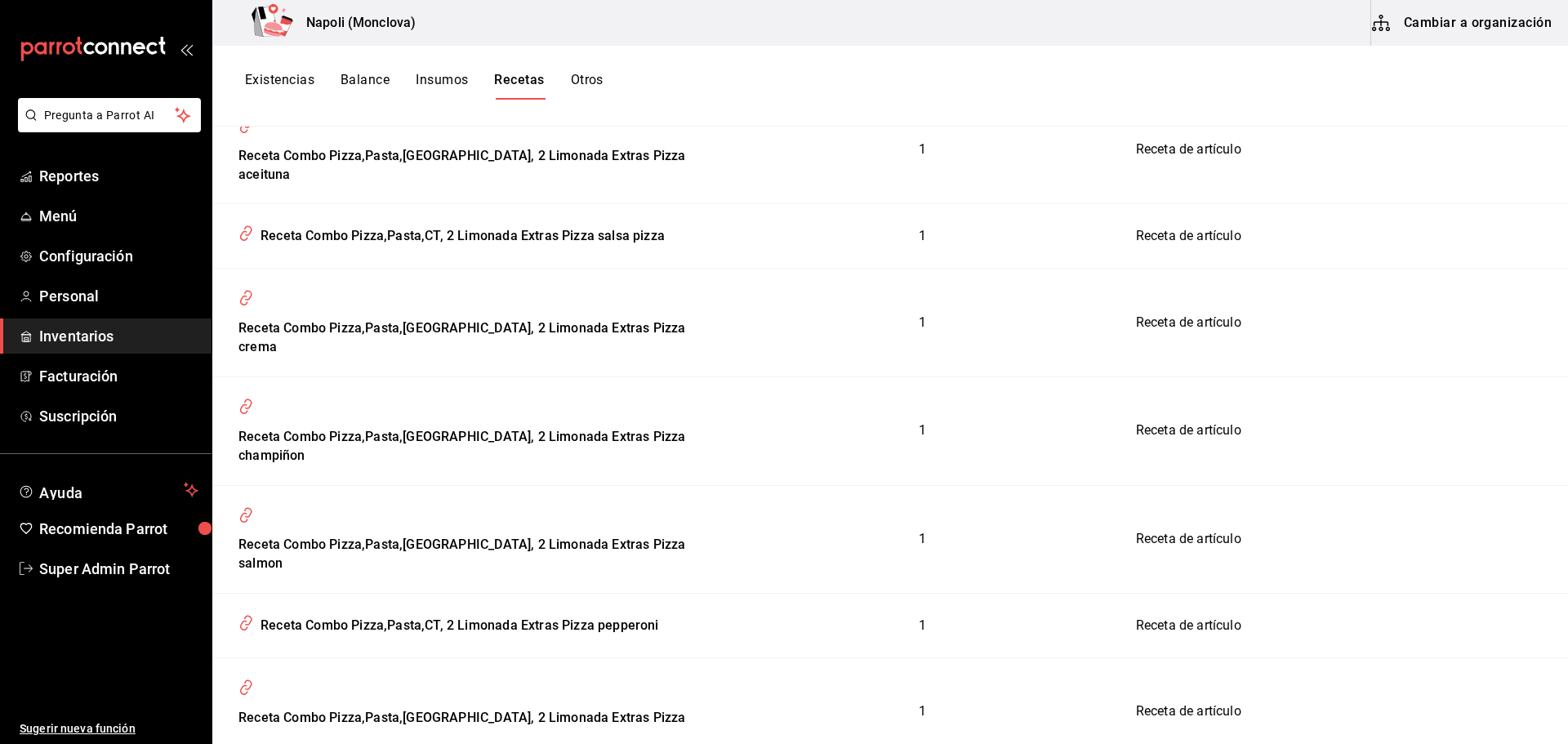
scroll to position [3976, 0]
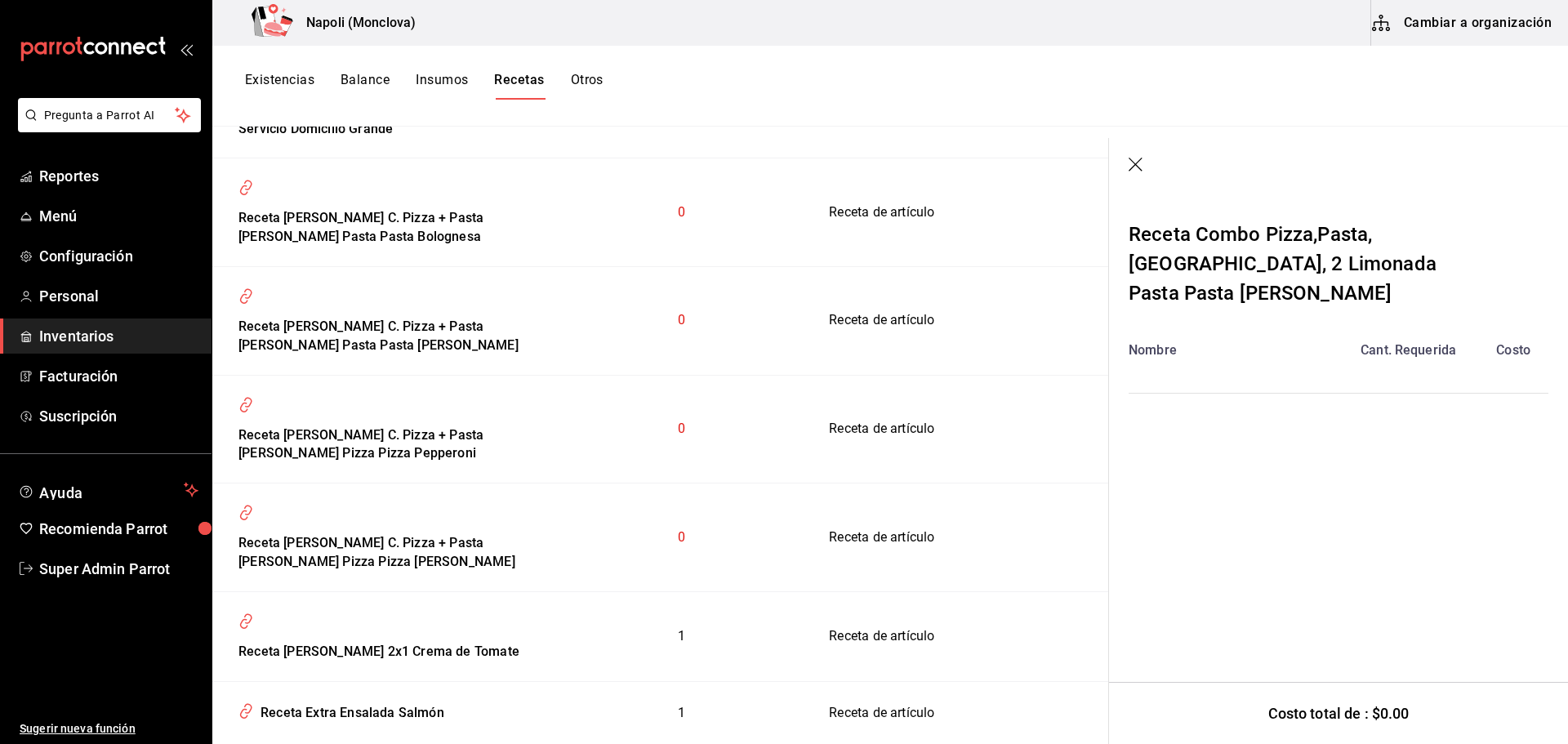
click at [1135, 167] on icon "button" at bounding box center [1137, 166] width 17 height 17
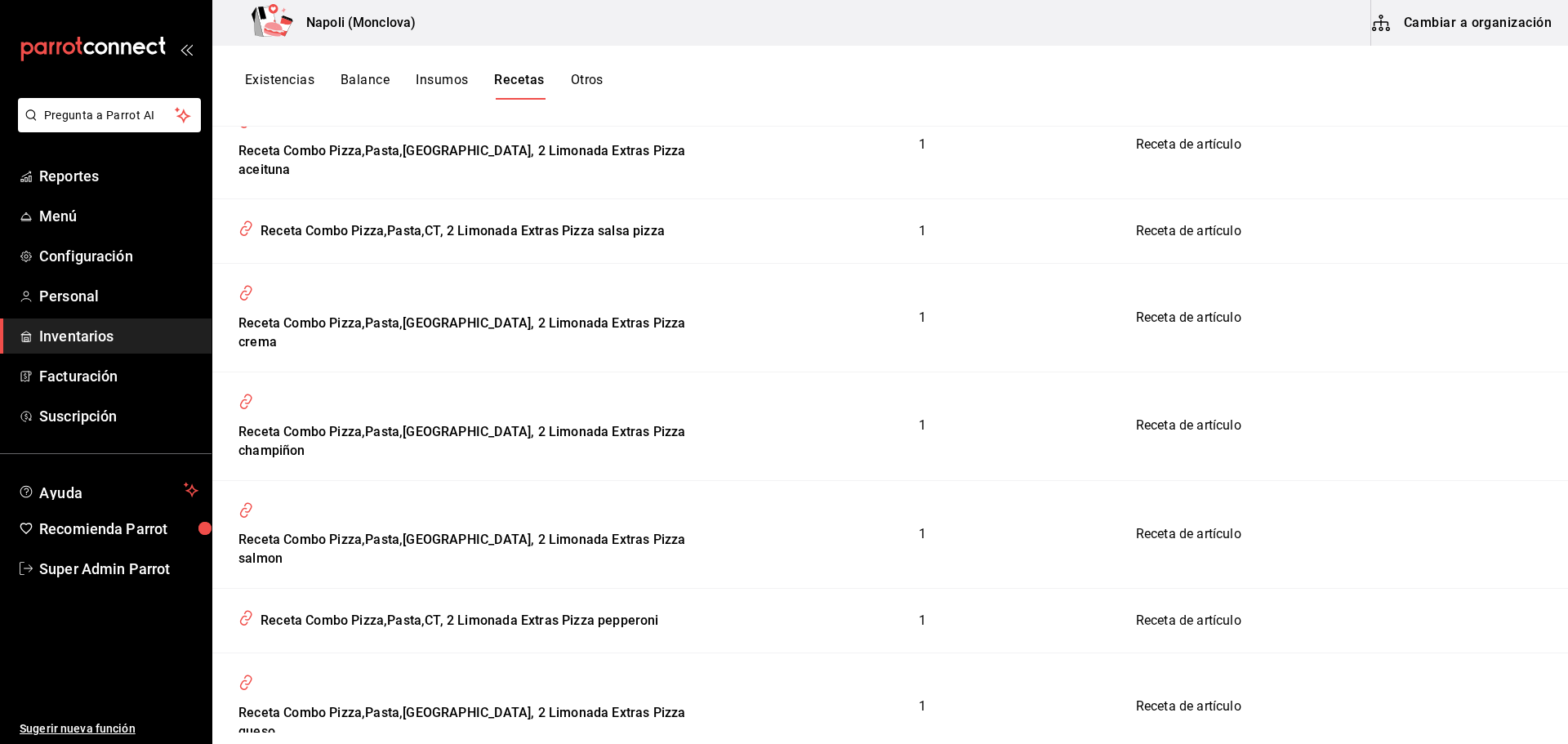
click at [1454, 12] on button "Cambiar a organización" at bounding box center [1463, 23] width 184 height 46
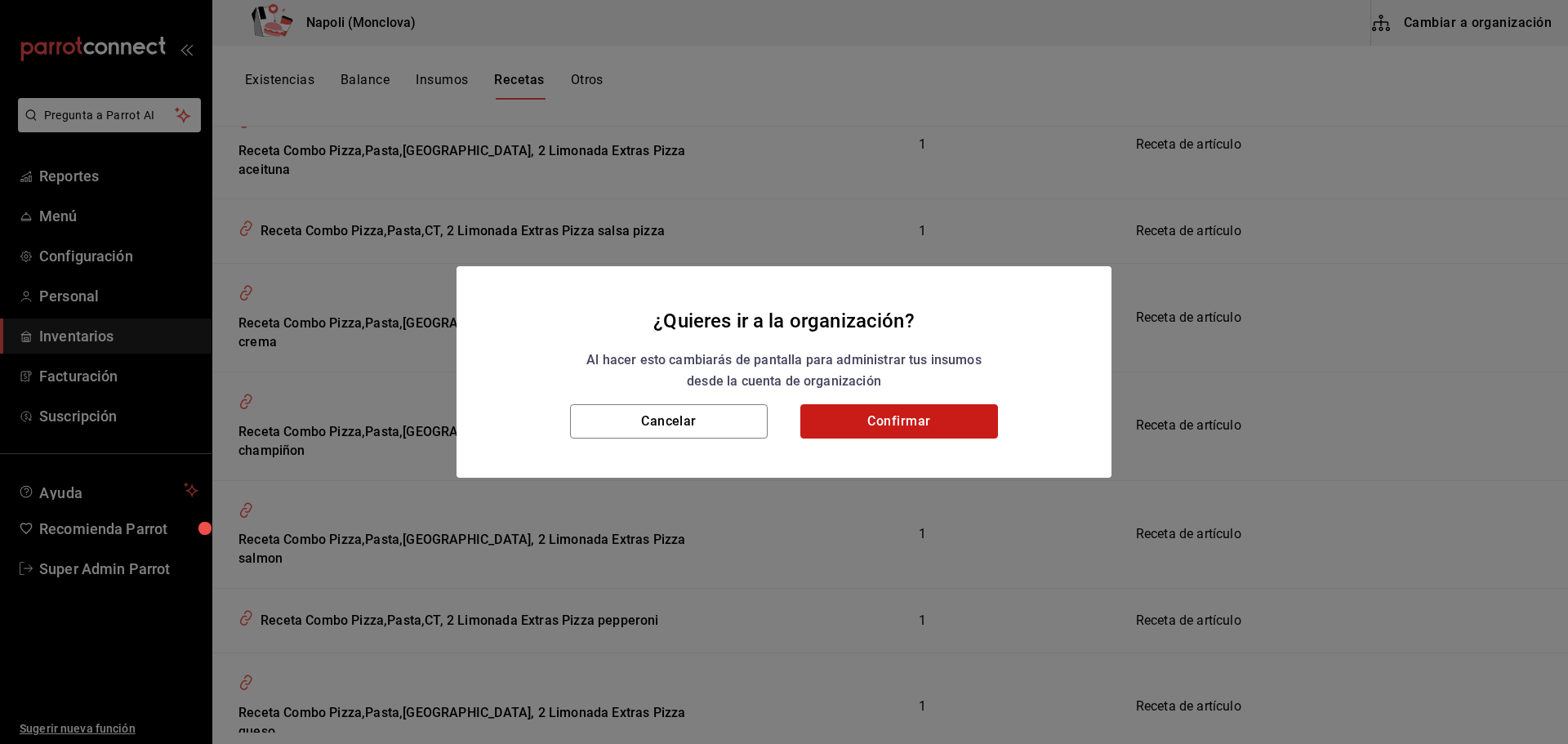
click at [864, 419] on button "Confirmar" at bounding box center [899, 421] width 198 height 34
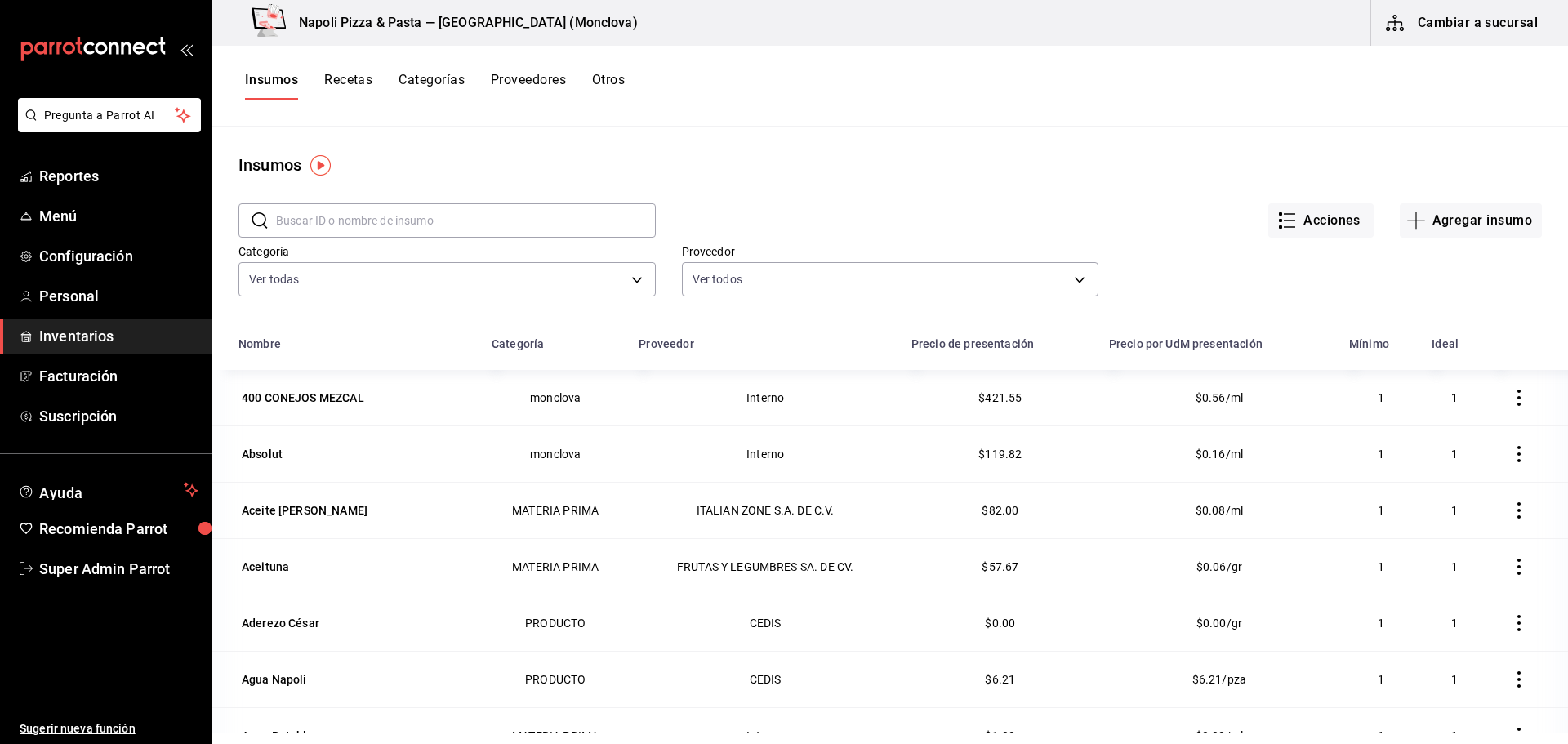
click at [348, 83] on button "Recetas" at bounding box center [348, 86] width 48 height 28
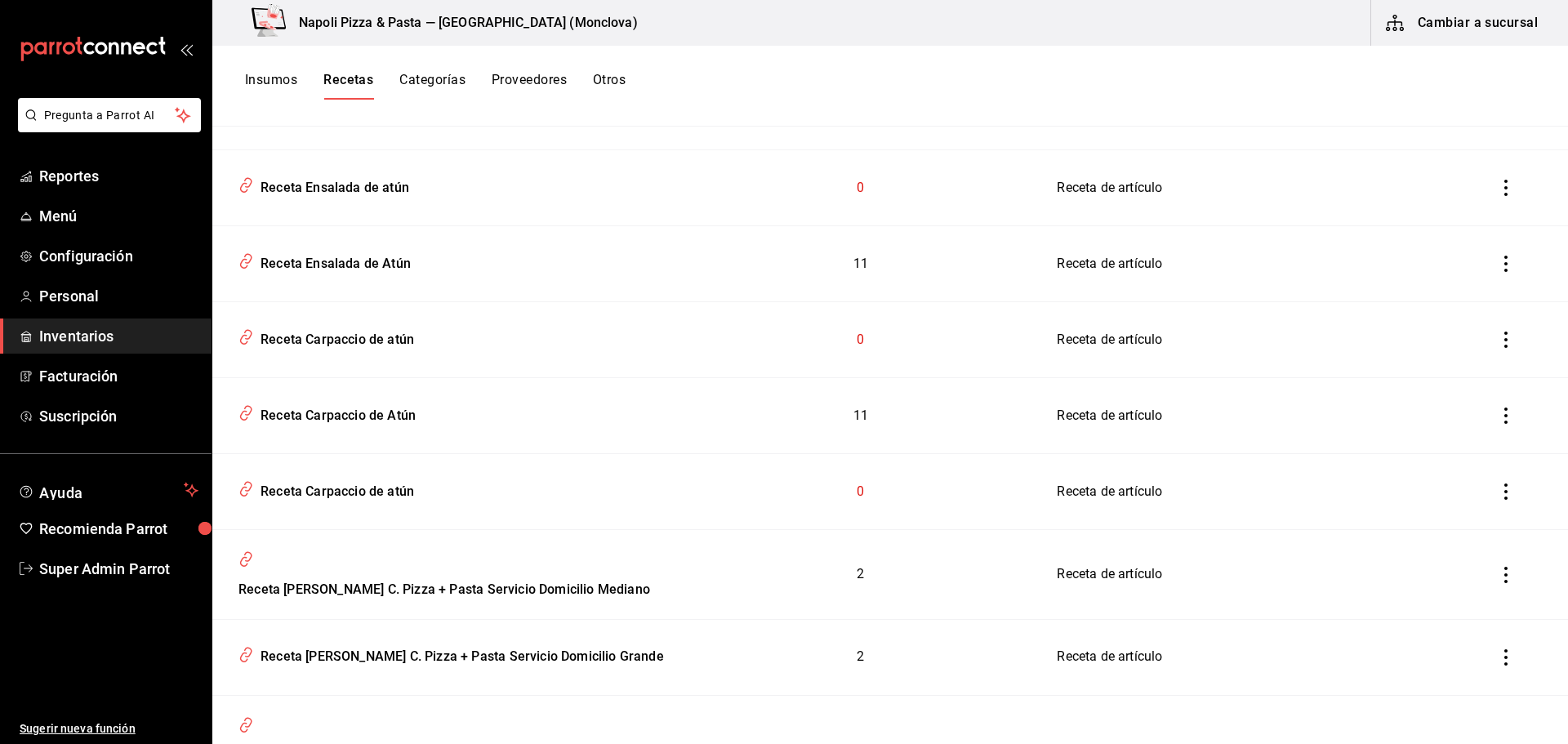
scroll to position [3185, 0]
click at [384, 737] on div "Receta [PERSON_NAME] C. Pizza + Pasta [PERSON_NAME] Pasta Pasta Bolognesa" at bounding box center [448, 759] width 432 height 44
type input "Receta [PERSON_NAME] C. Pizza + Pasta [PERSON_NAME] Pasta Pasta Bolognesa"
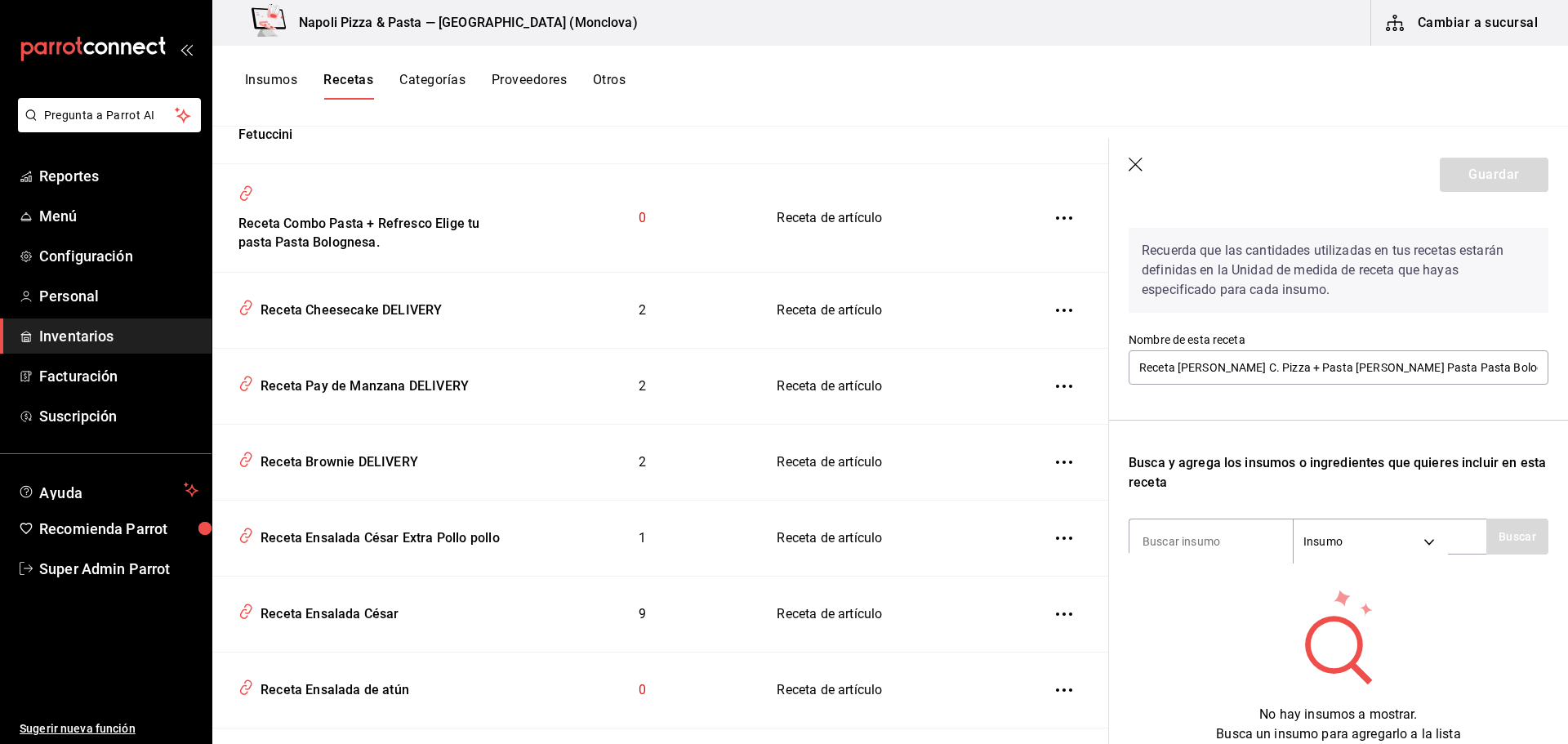
scroll to position [130, 0]
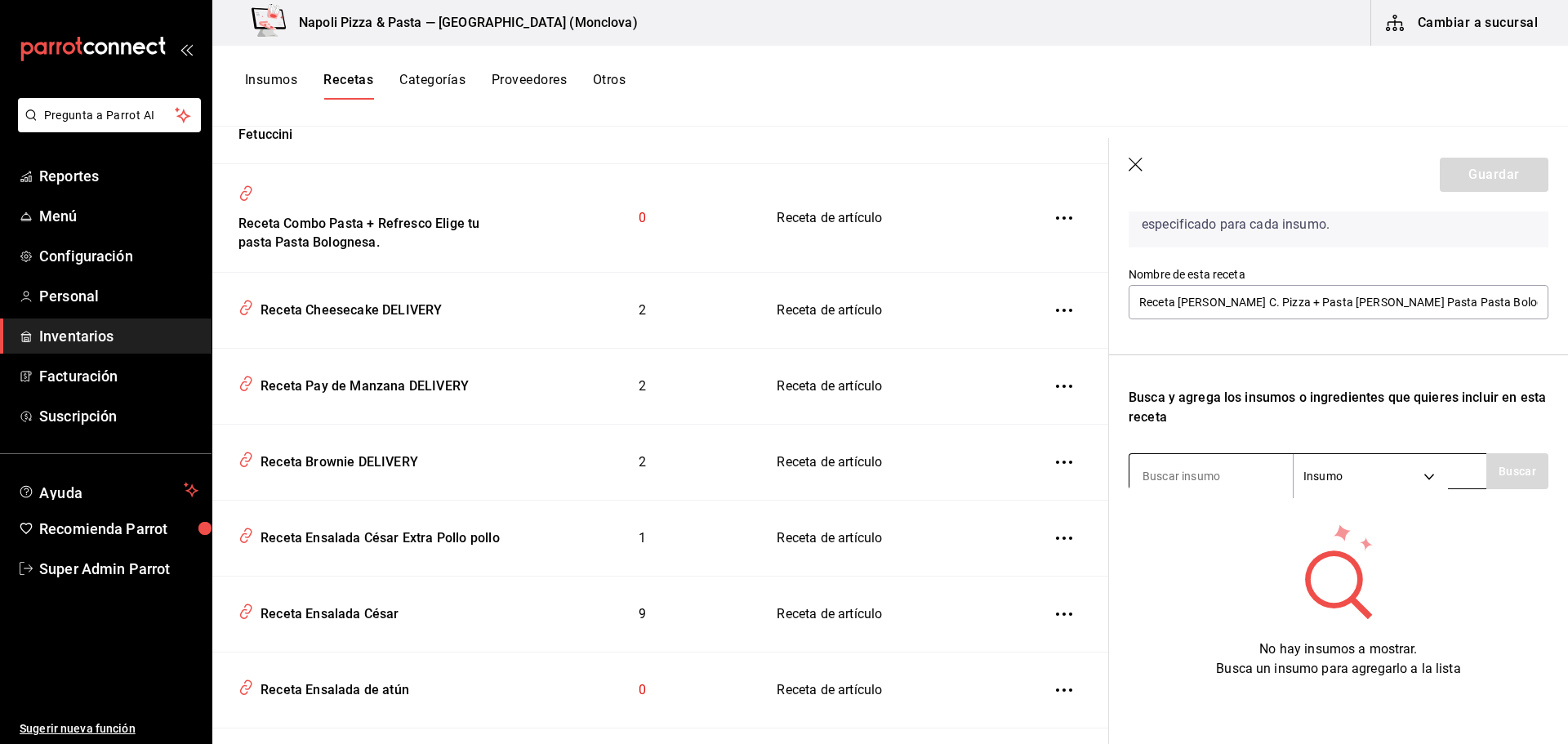
click at [1234, 459] on input at bounding box center [1211, 475] width 163 height 34
type input "caj"
click at [1487, 462] on button "Buscar" at bounding box center [1517, 471] width 62 height 36
click at [1488, 411] on div "Busca y agrega los insumos o ingredientes que quieres incluir en esta receta" at bounding box center [1338, 407] width 420 height 39
click at [1137, 164] on icon "button" at bounding box center [1137, 166] width 17 height 17
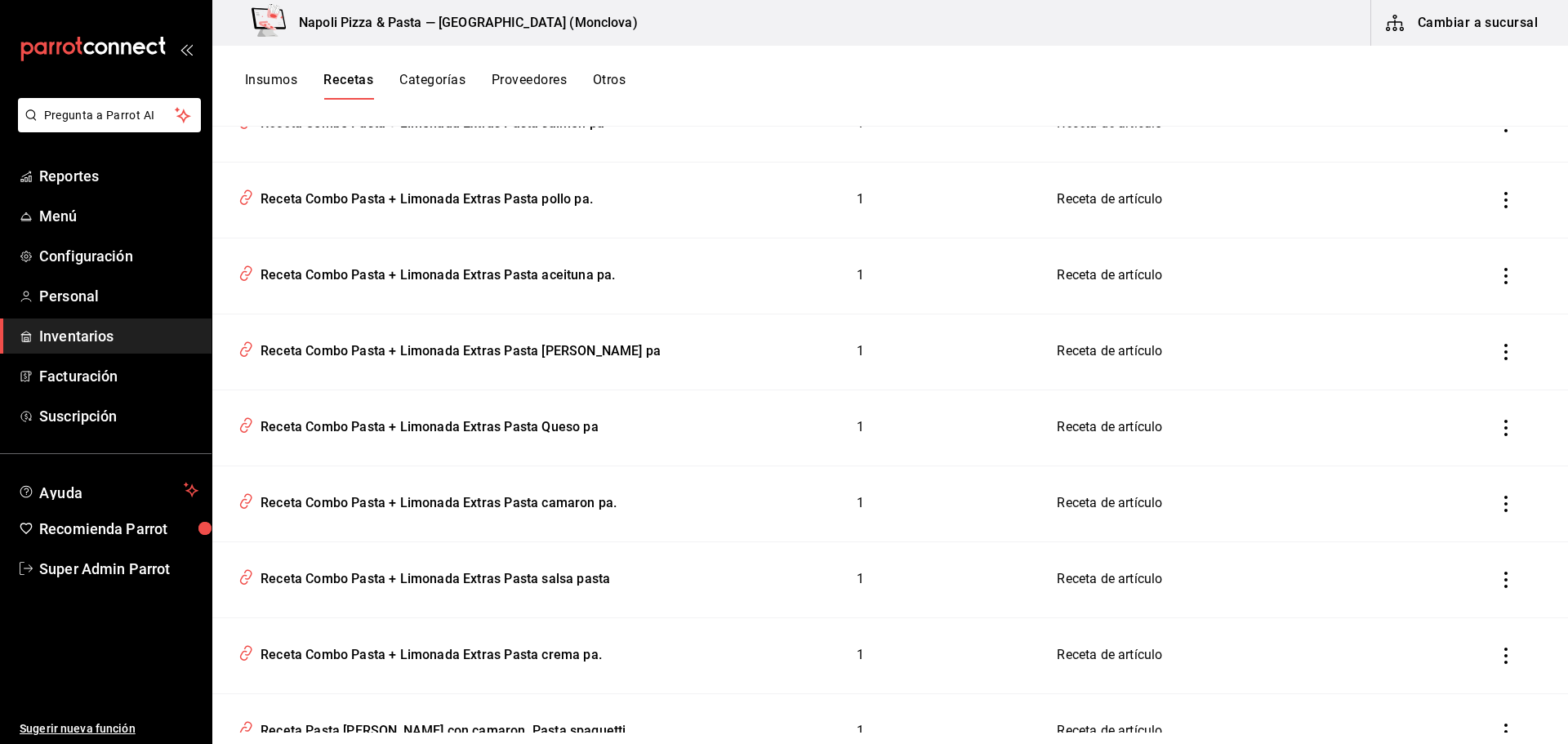
scroll to position [7452, 0]
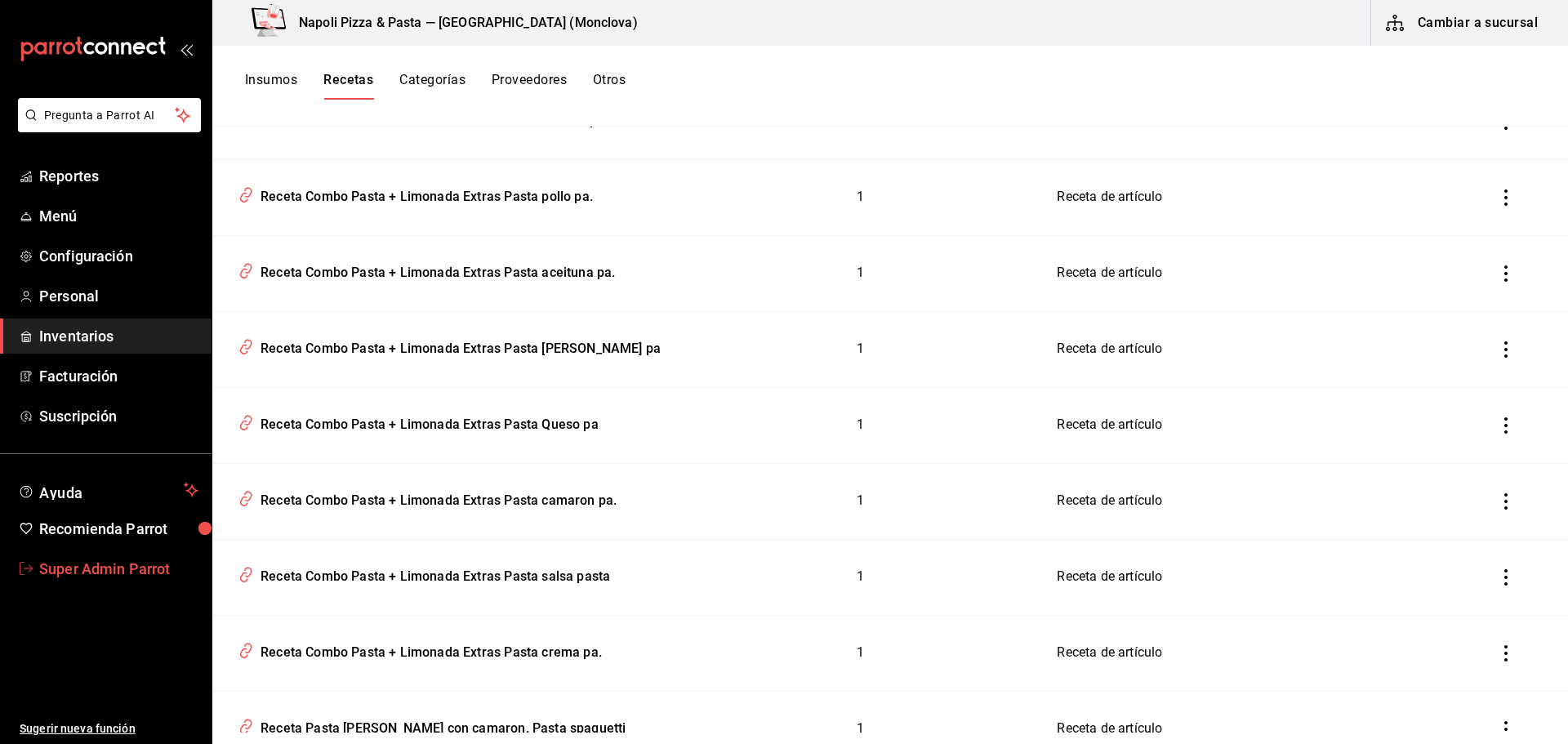
click at [73, 569] on span "Super Admin Parrot" at bounding box center [118, 569] width 159 height 22
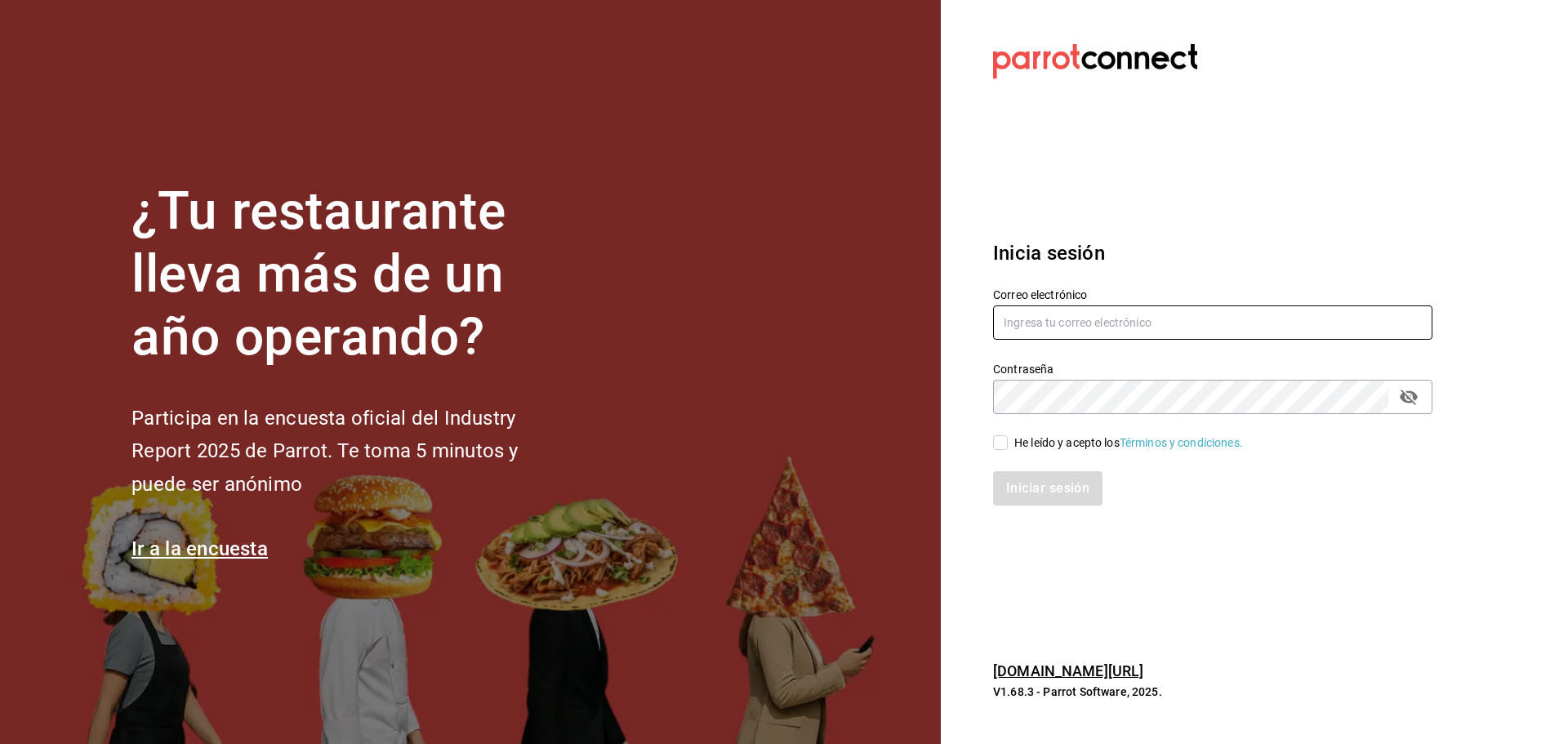
click at [1037, 311] on input "text" at bounding box center [1213, 322] width 440 height 34
paste input "[EMAIL_ADDRESS][DOMAIN_NAME]"
type input "[EMAIL_ADDRESS][DOMAIN_NAME]"
click at [1006, 442] on input "He leído y acepto los Términos y condiciones." at bounding box center [1001, 442] width 15 height 15
checkbox input "true"
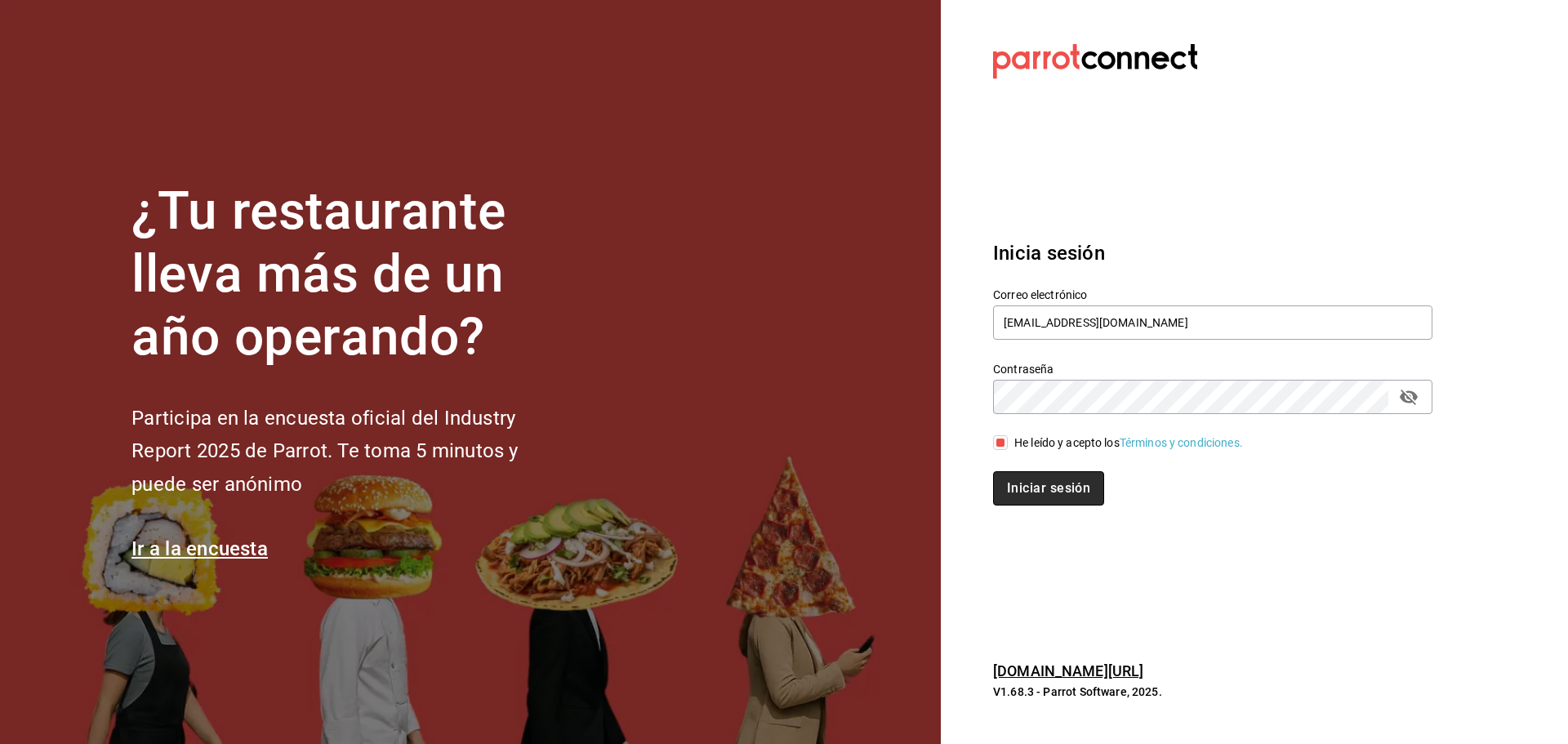
click at [1033, 472] on button "Iniciar sesión" at bounding box center [1049, 487] width 111 height 34
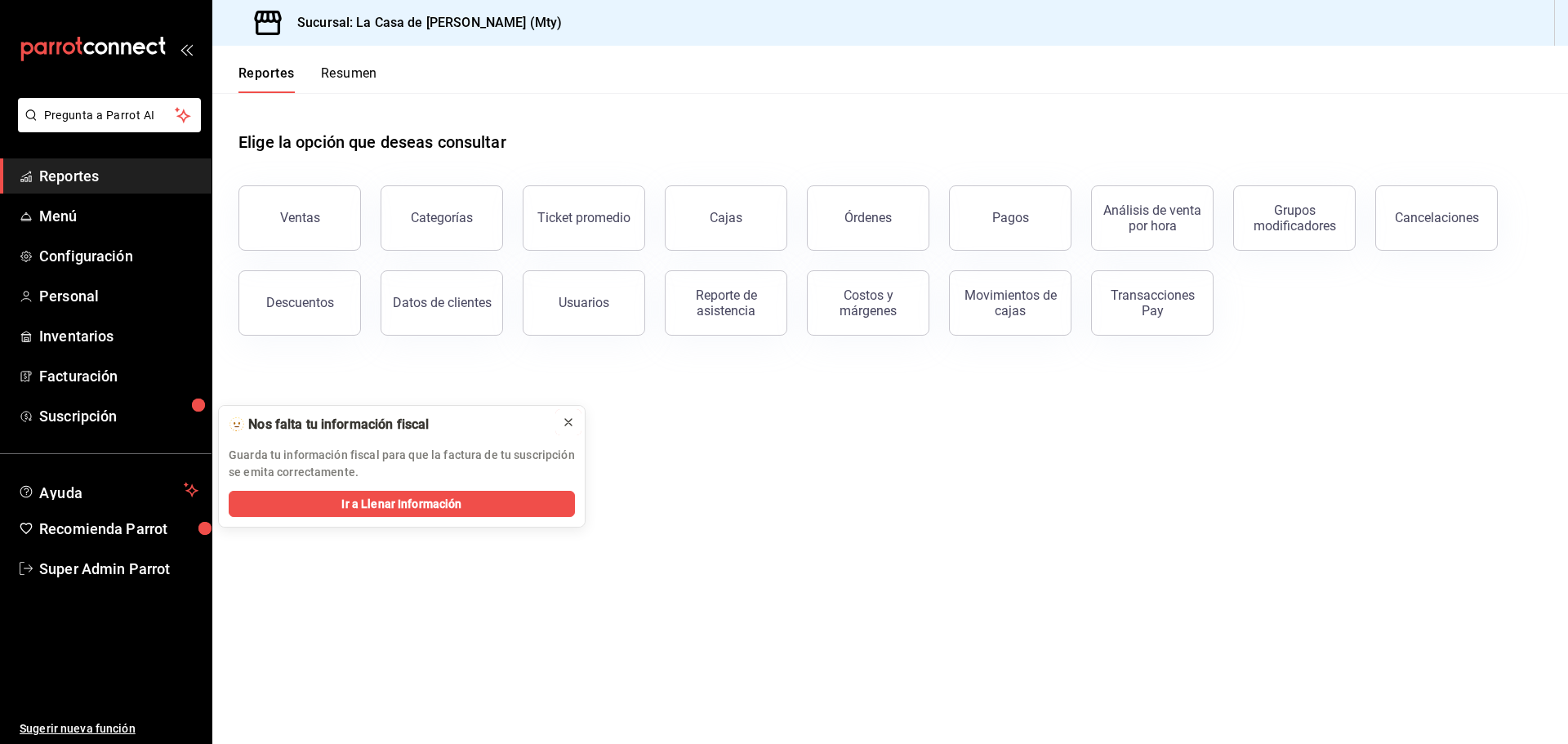
click at [567, 424] on icon at bounding box center [568, 422] width 6 height 6
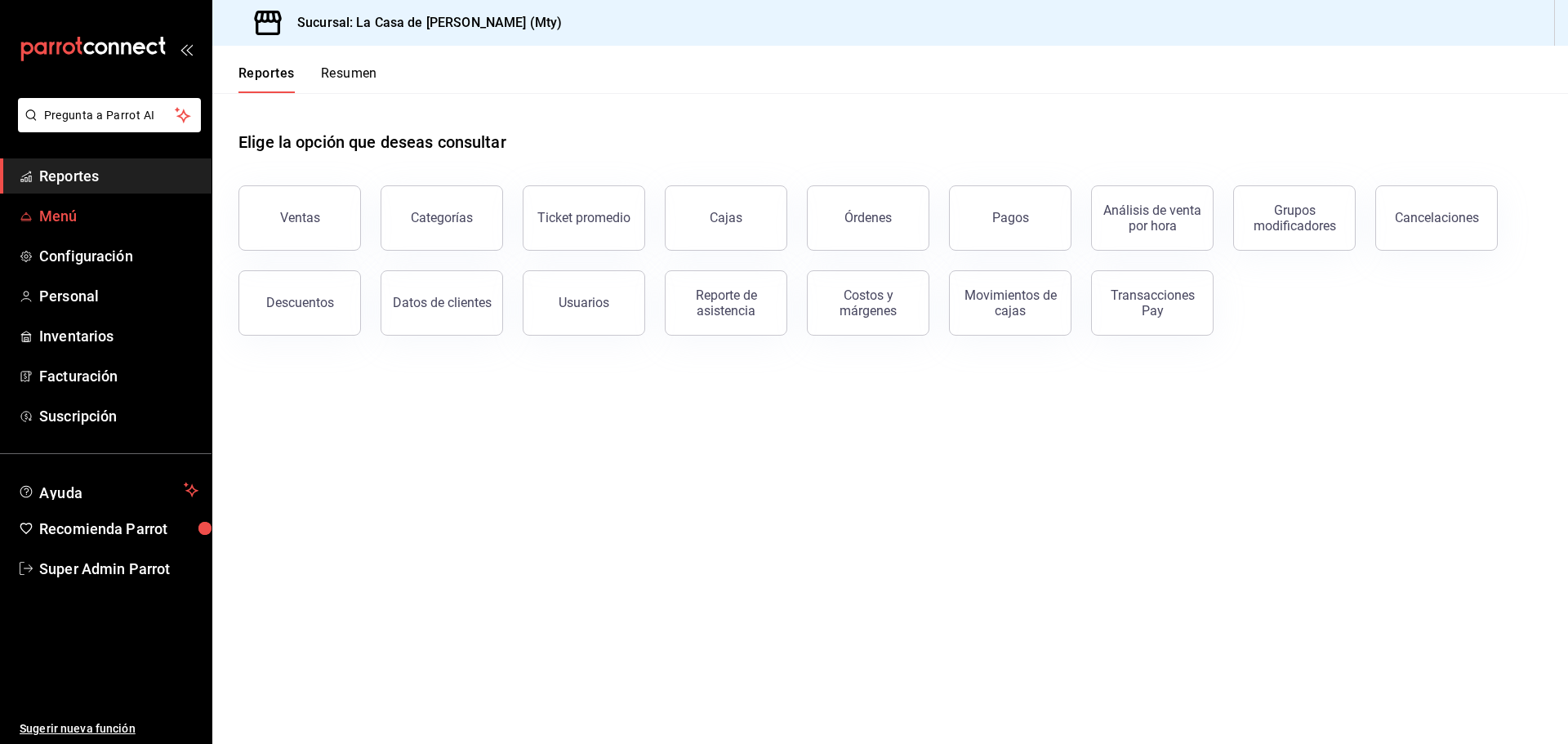
click at [69, 216] on span "Menú" at bounding box center [118, 216] width 159 height 22
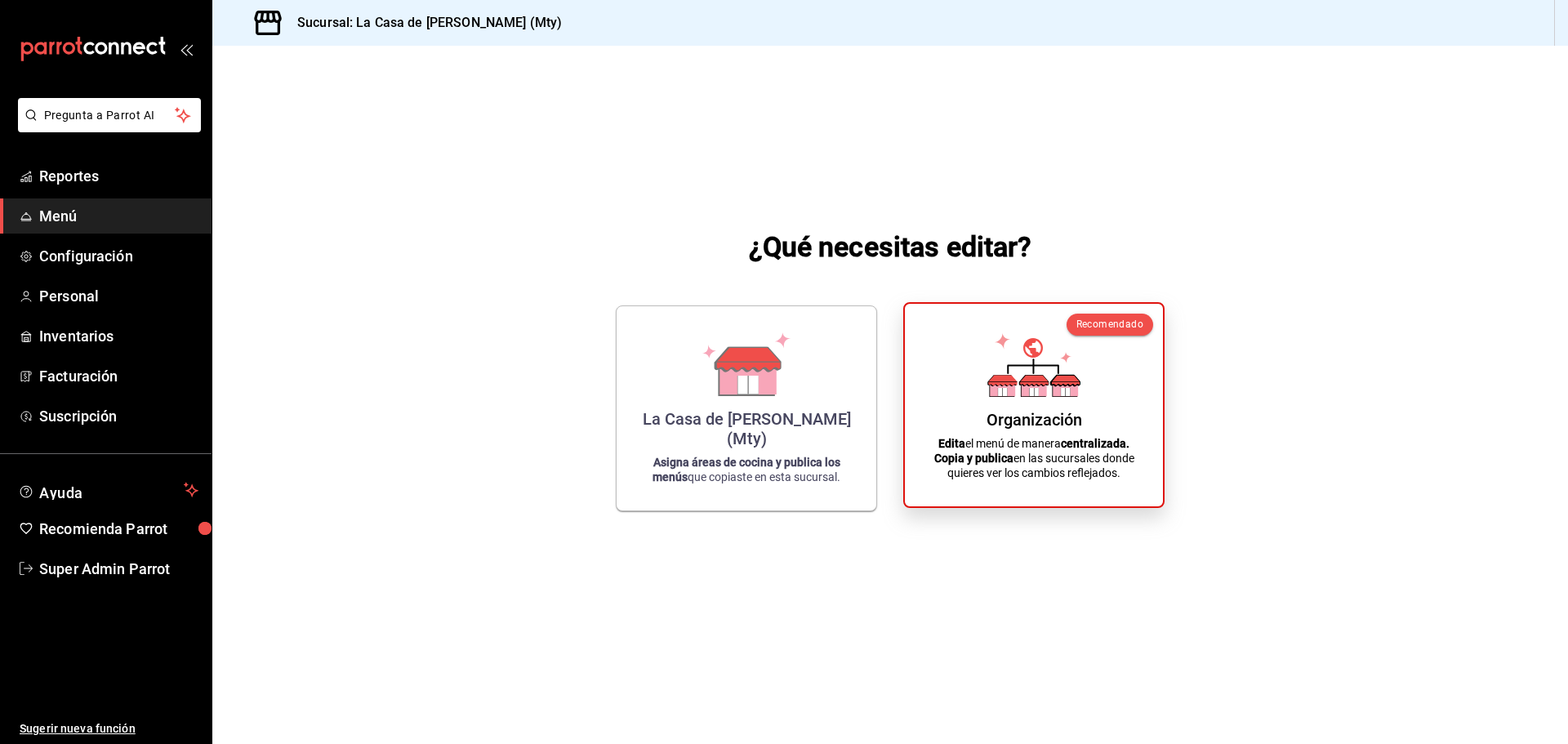
click at [983, 414] on div "Organización Edita el menú de manera centralizada. Copia y publica en las sucur…" at bounding box center [1033, 404] width 219 height 176
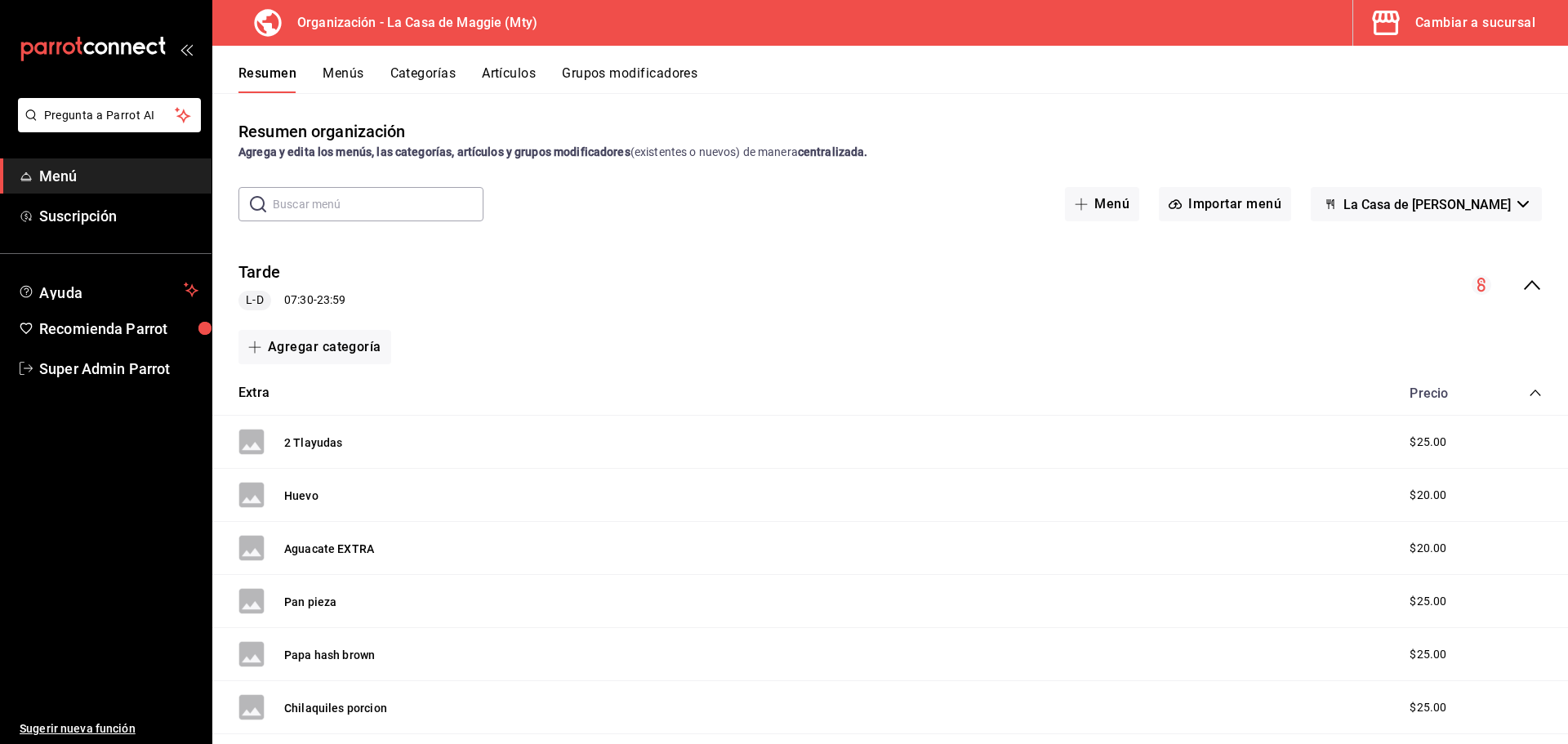
click at [1523, 286] on icon "collapse-menu-row" at bounding box center [1532, 284] width 19 height 19
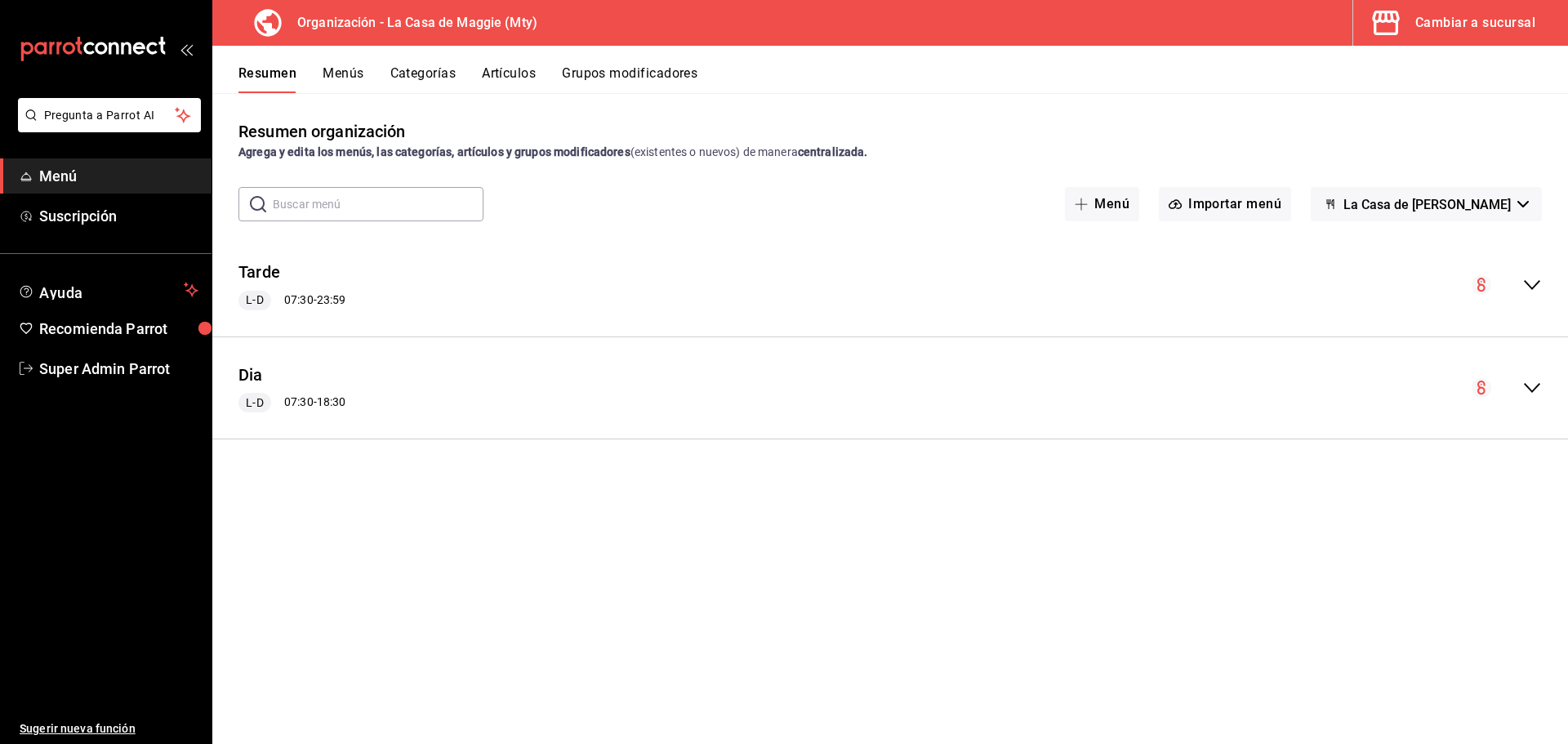
click at [333, 68] on button "Menús" at bounding box center [343, 79] width 41 height 28
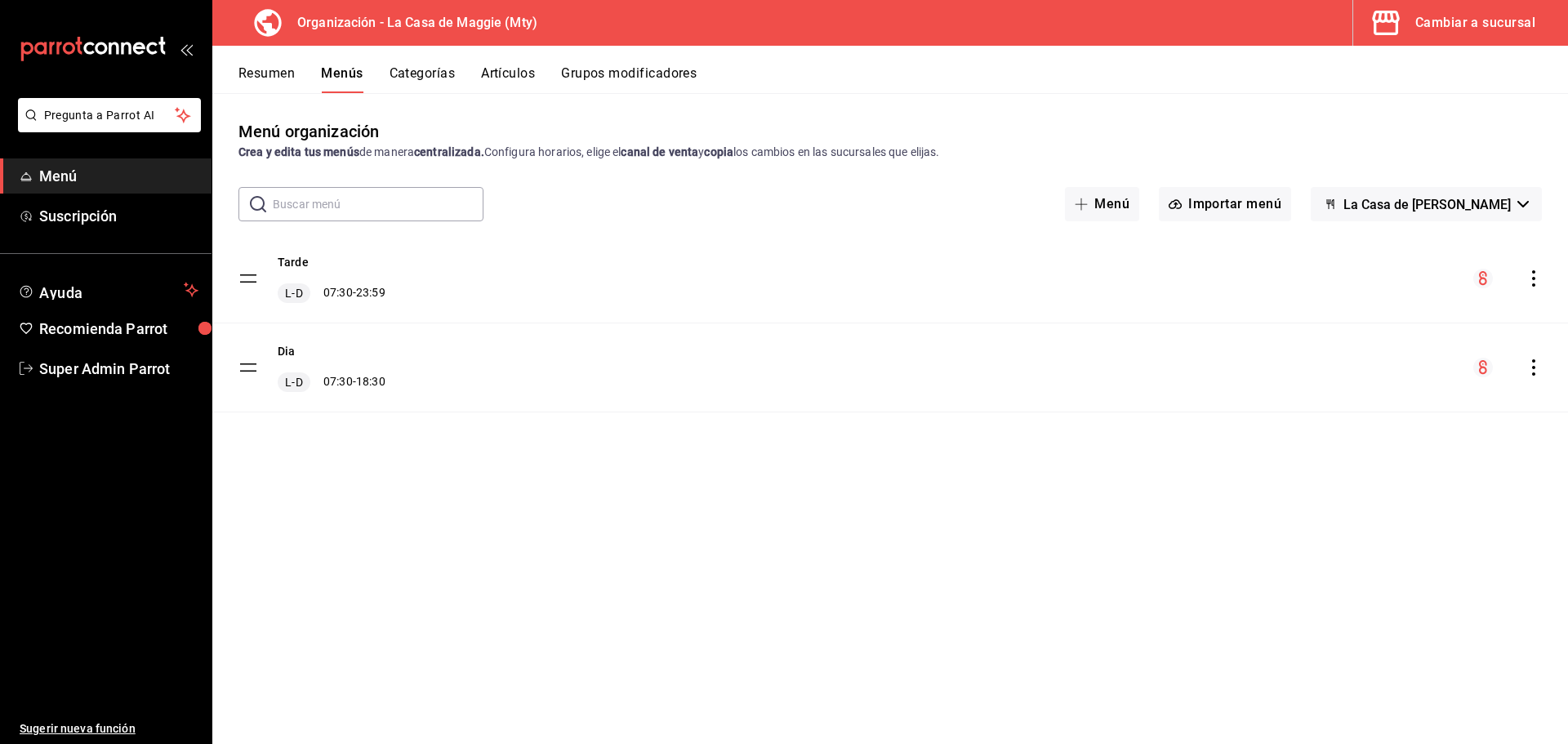
click at [258, 70] on button "Resumen" at bounding box center [266, 79] width 56 height 28
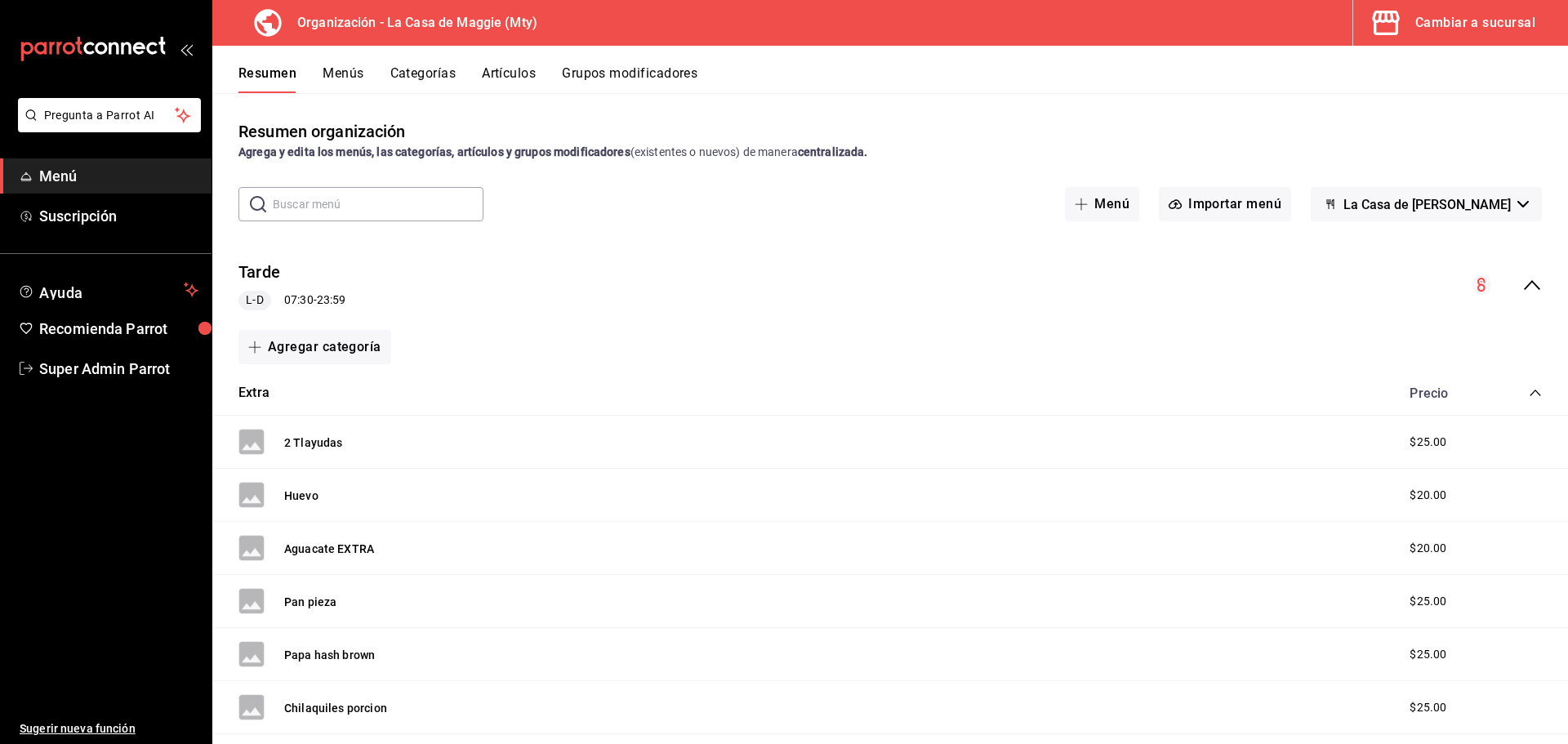
click at [1523, 290] on icon "collapse-menu-row" at bounding box center [1532, 284] width 19 height 19
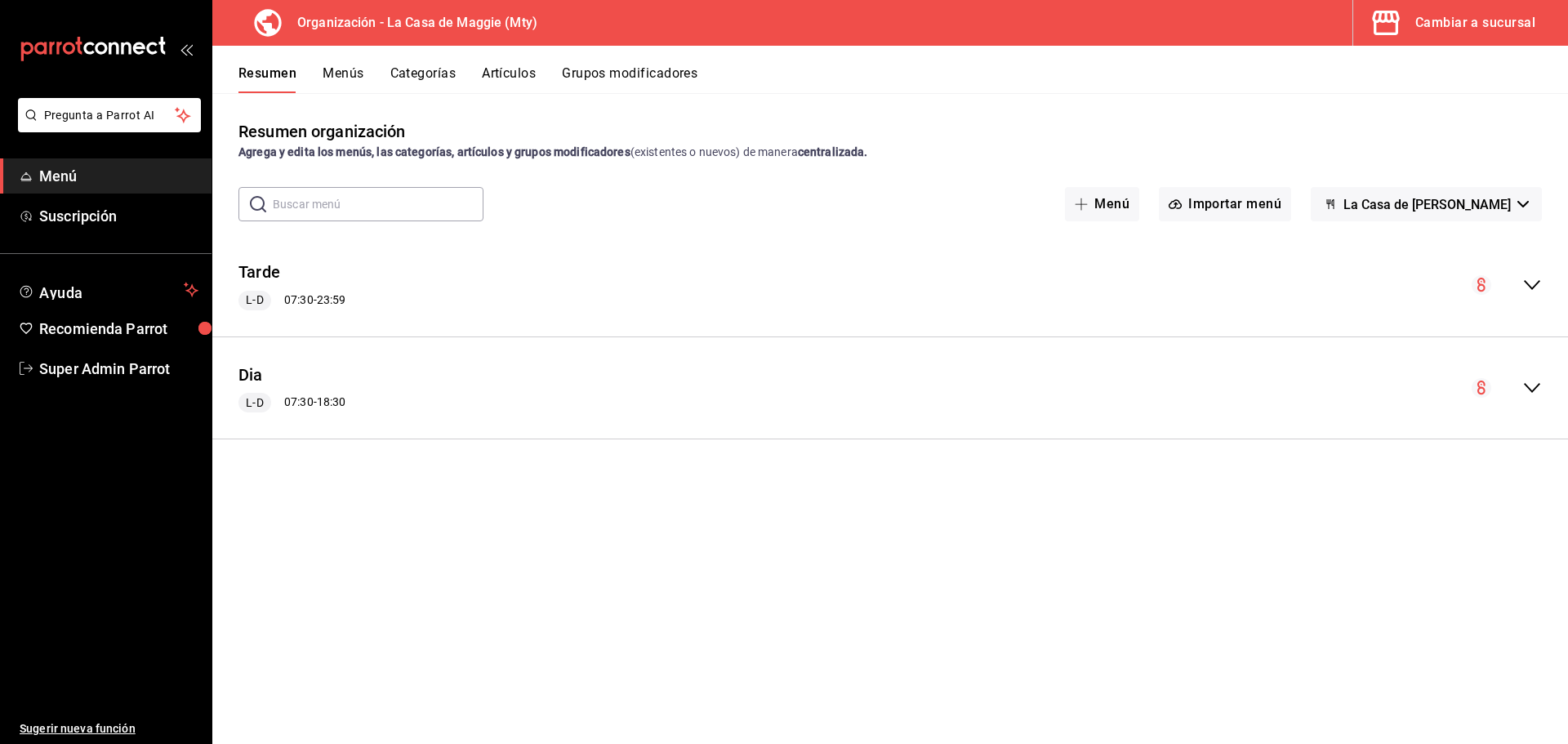
click at [336, 69] on button "Menús" at bounding box center [343, 79] width 41 height 28
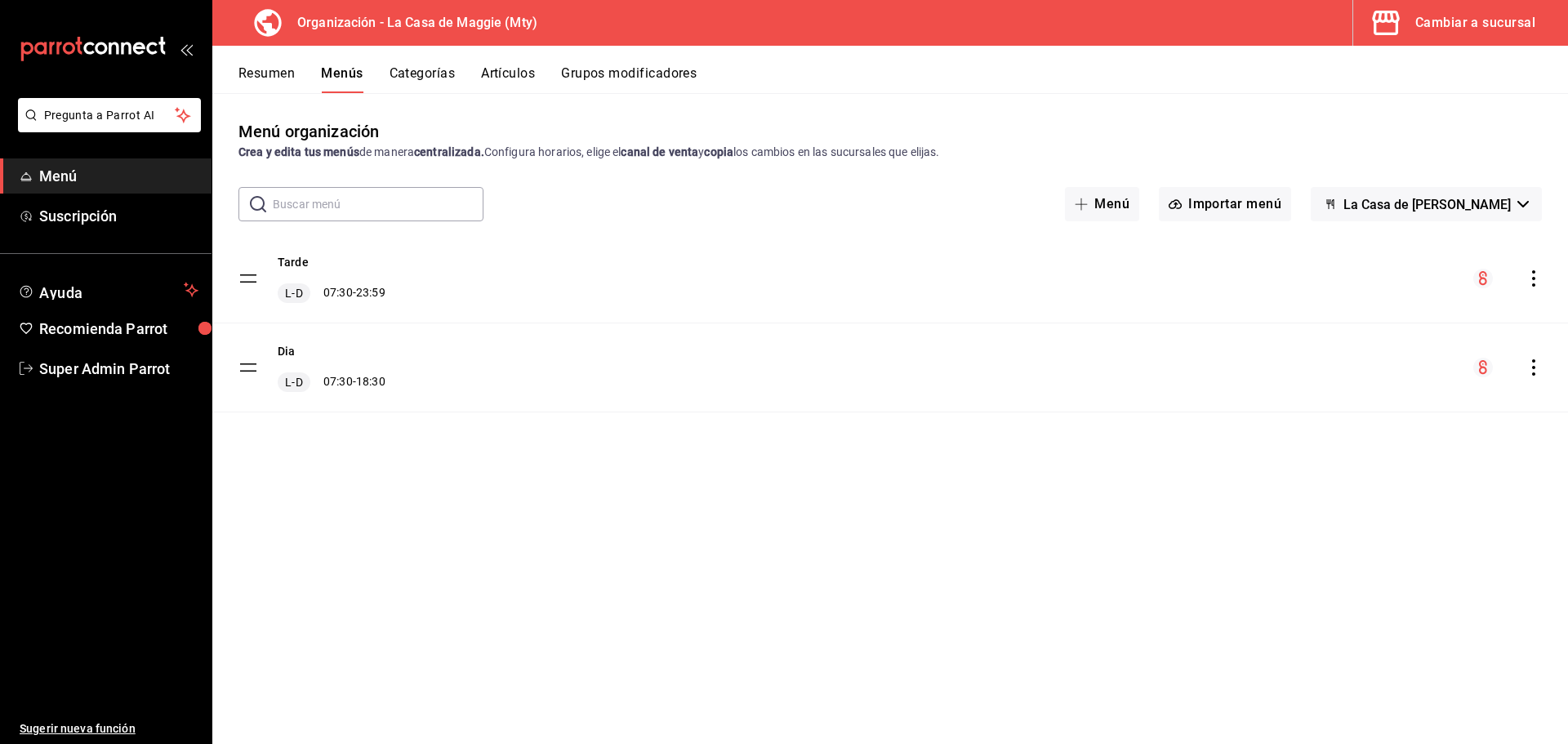
click at [1536, 277] on icon "actions" at bounding box center [1534, 279] width 17 height 17
